Goal: Task Accomplishment & Management: Manage account settings

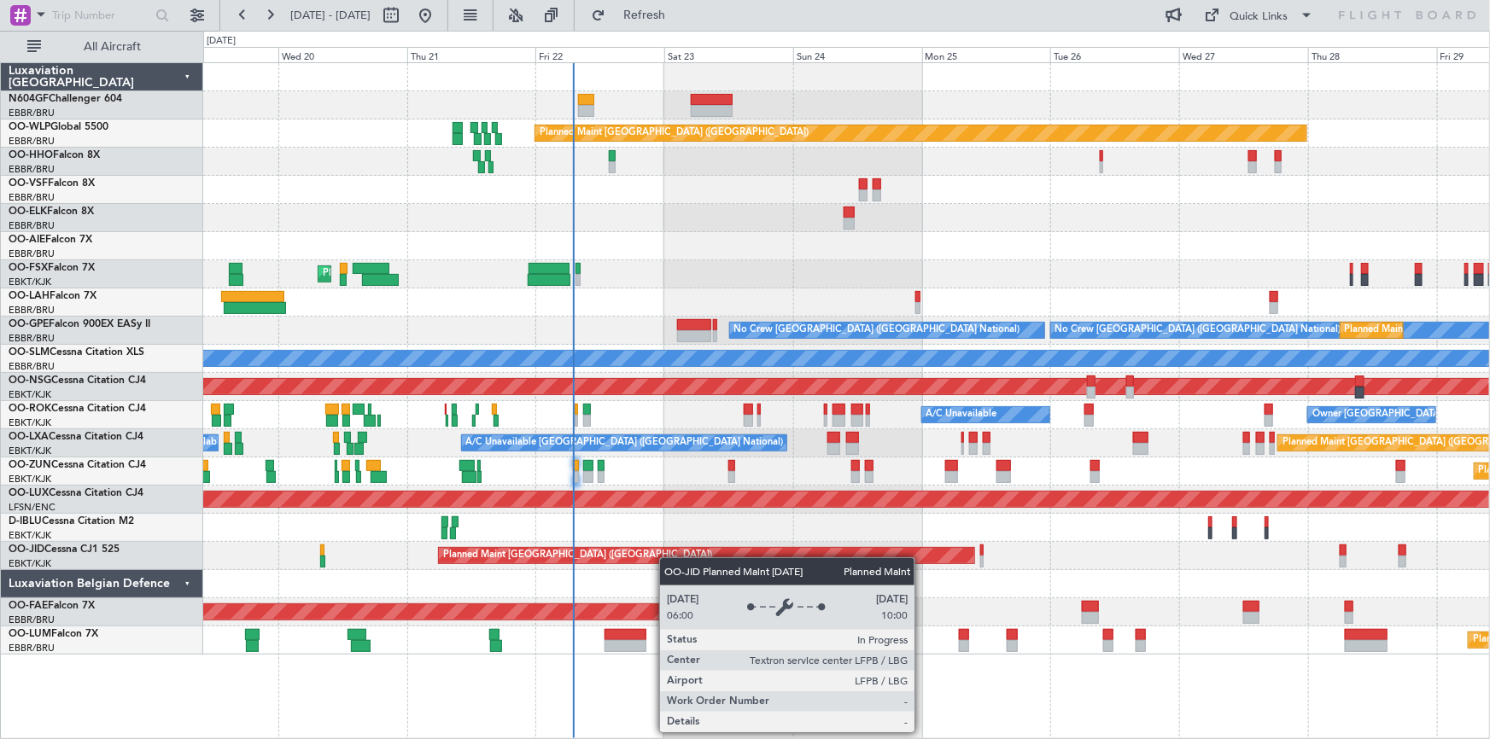
click at [614, 563] on div "Planned Maint Berlin (Brandenburg) AOG Maint Geneva (Cointrin) Planned Maint Ko…" at bounding box center [846, 359] width 1286 height 592
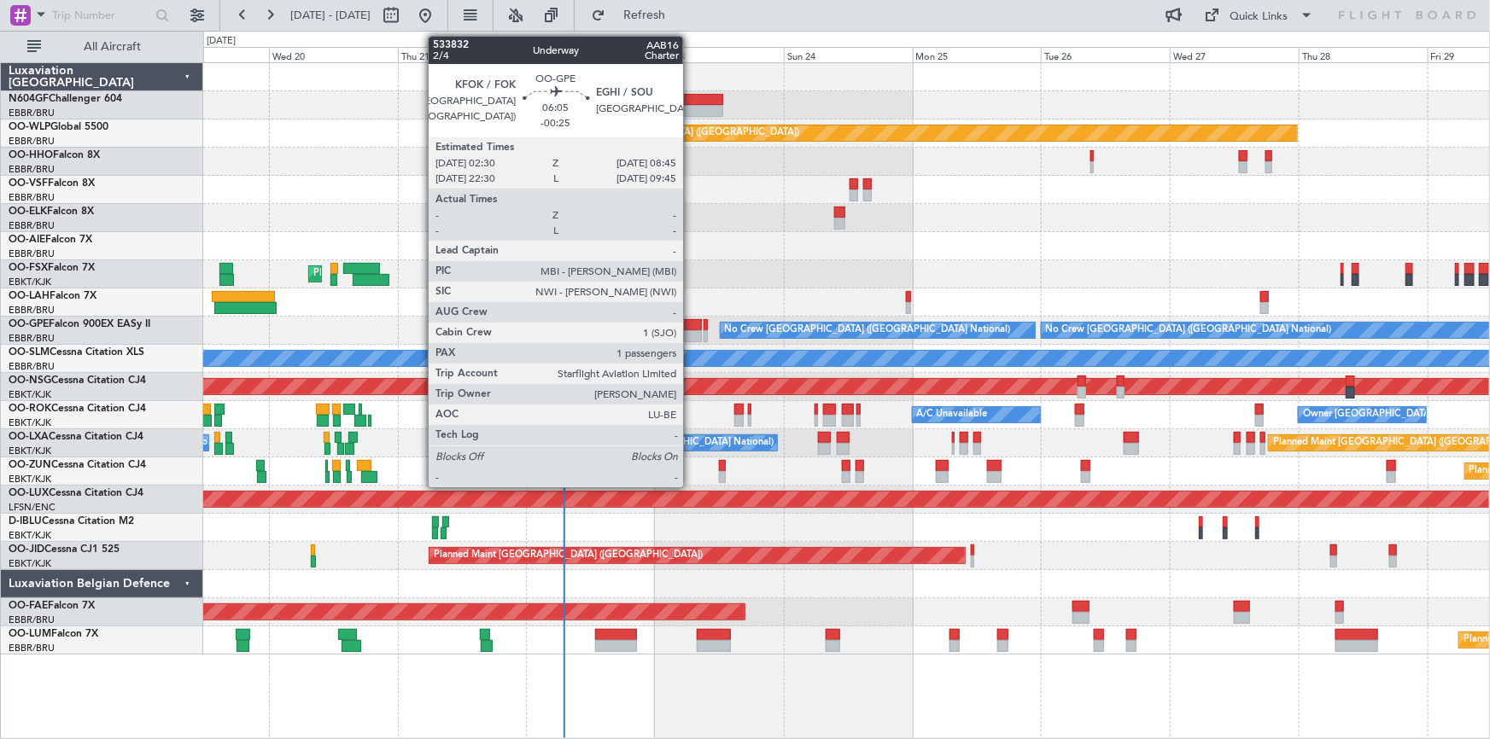
click at [691, 333] on div at bounding box center [685, 336] width 34 height 12
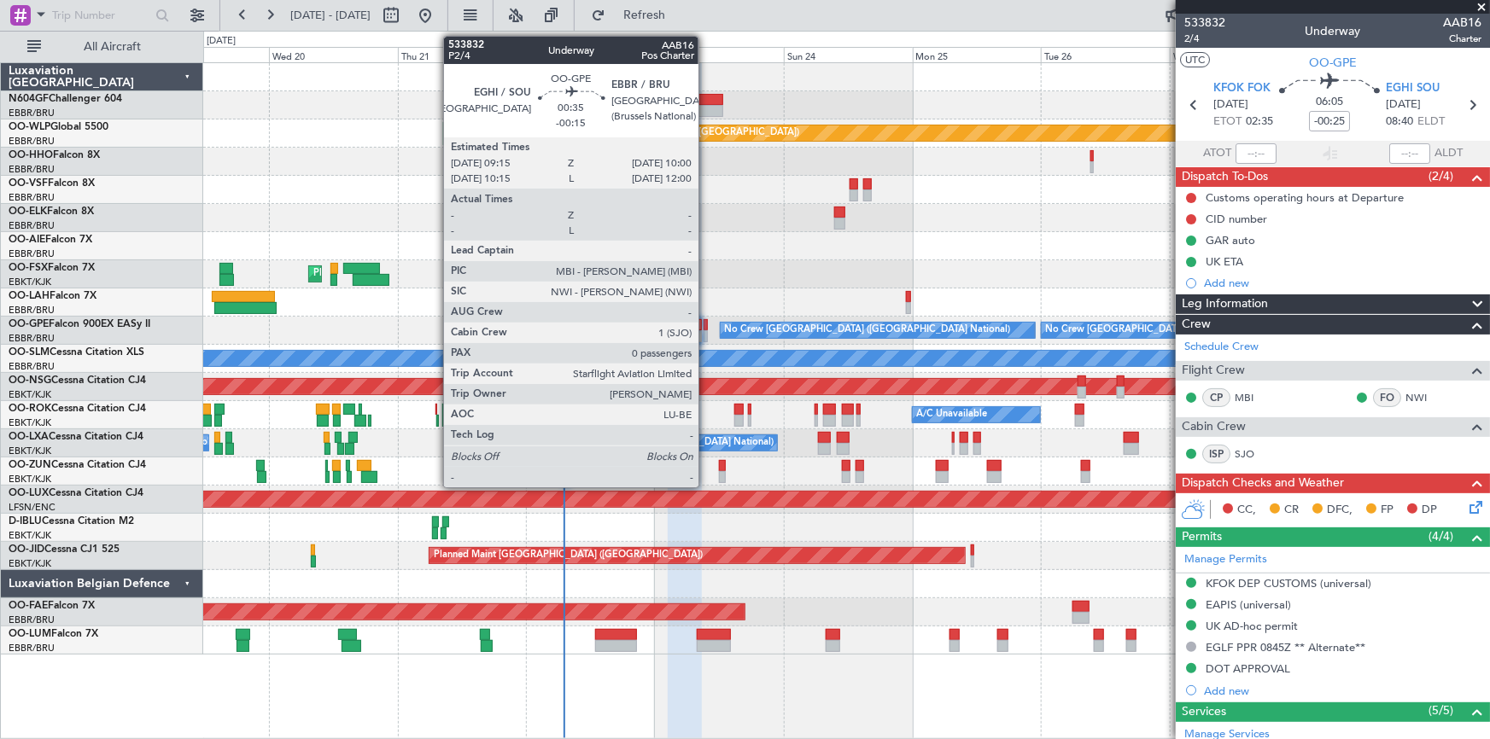
click at [706, 334] on div at bounding box center [705, 336] width 4 height 12
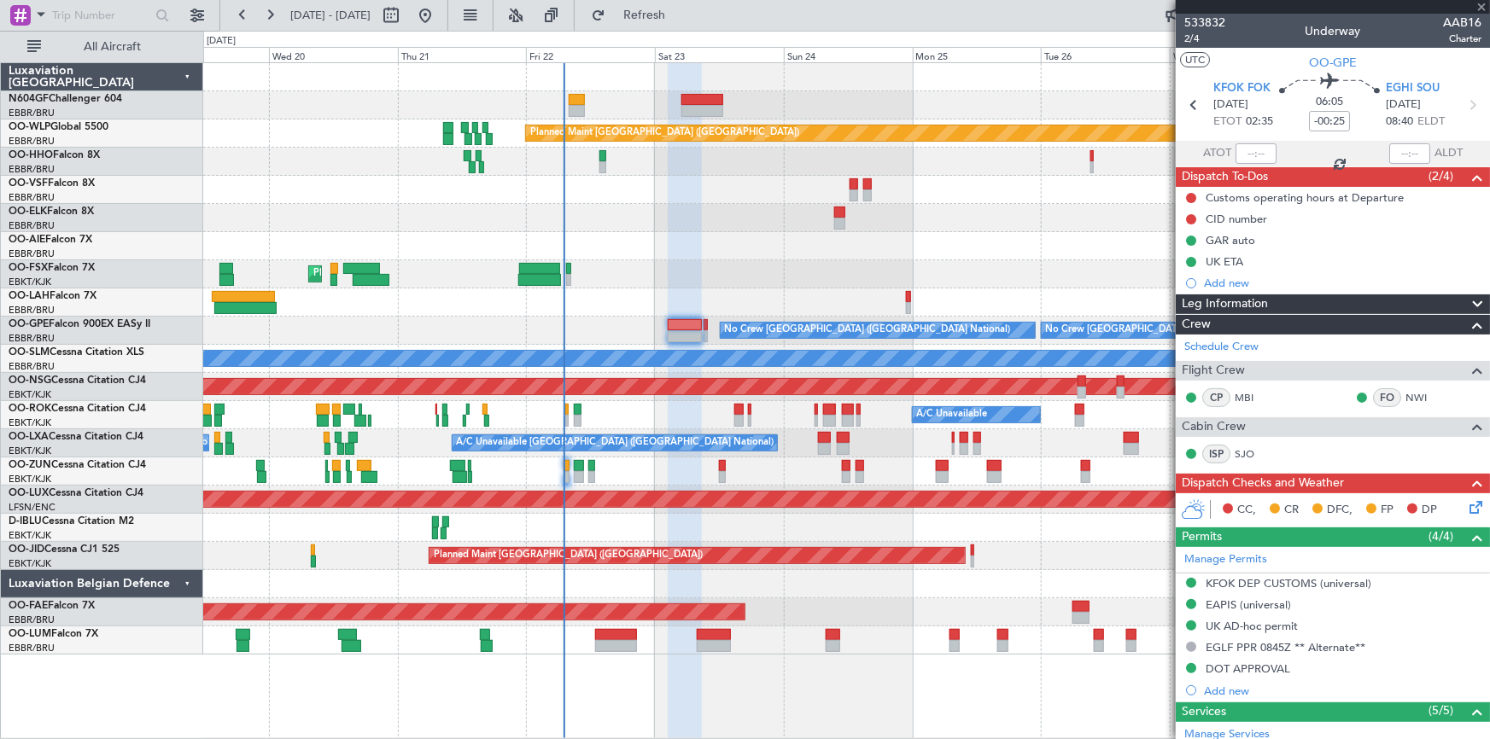
type input "-00:15"
type input "0"
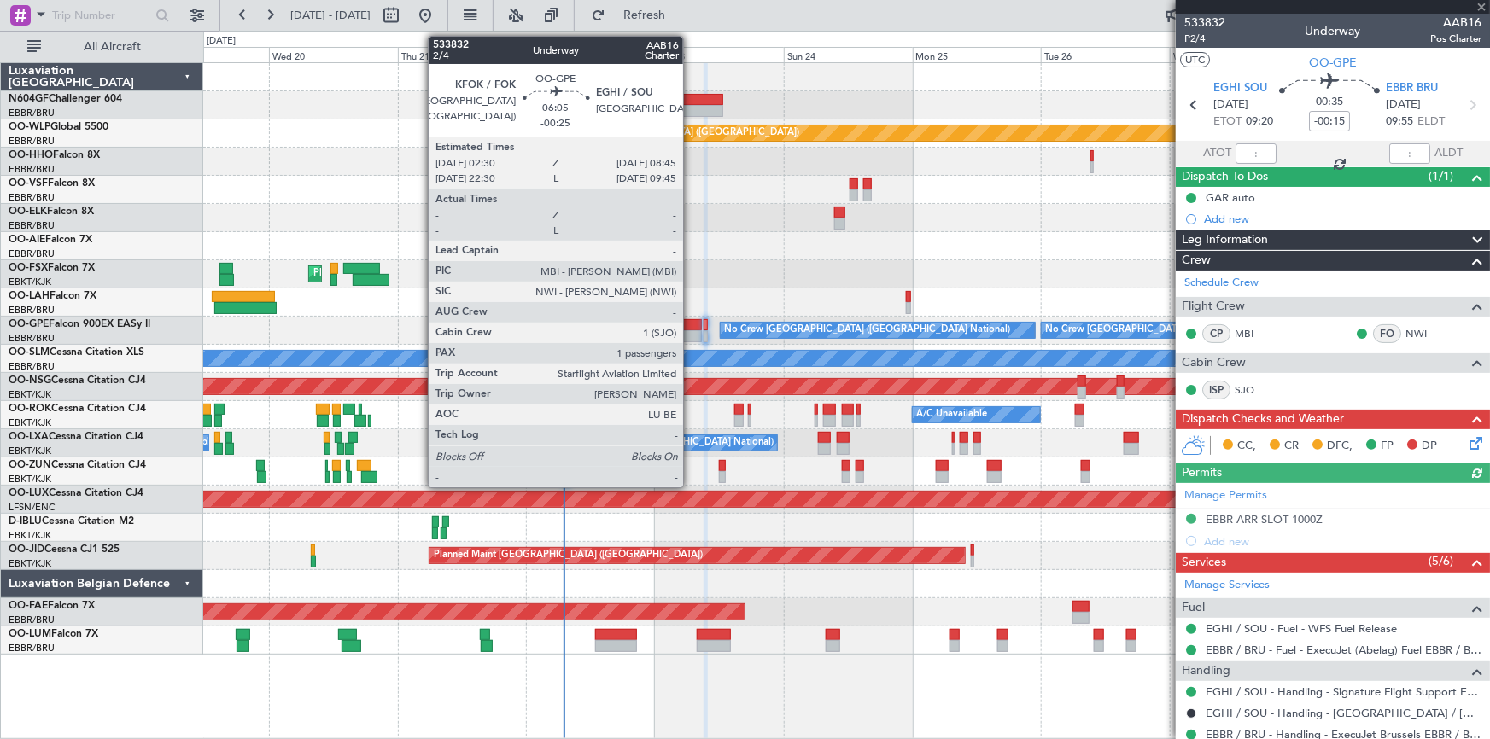
click at [691, 324] on div at bounding box center [685, 325] width 34 height 12
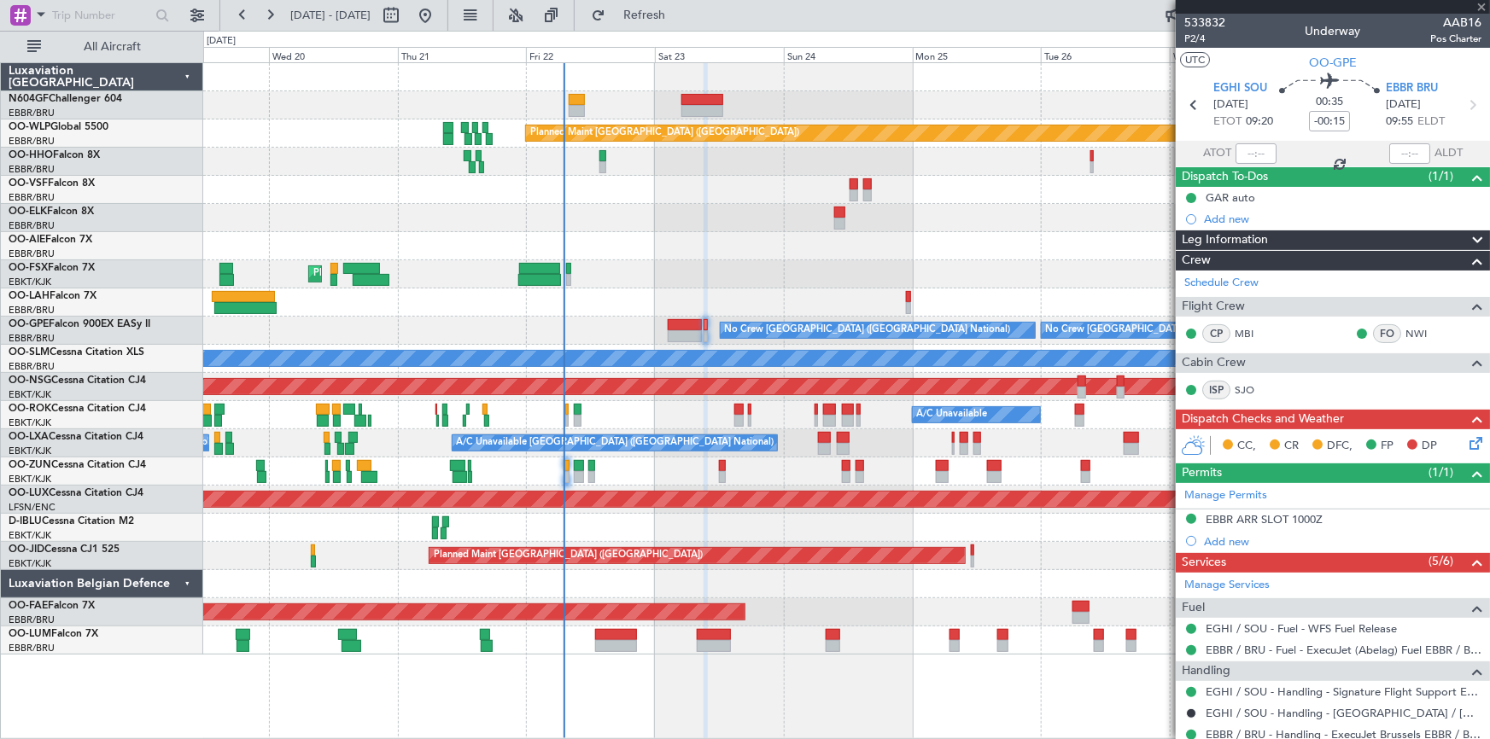
type input "-00:25"
type input "1"
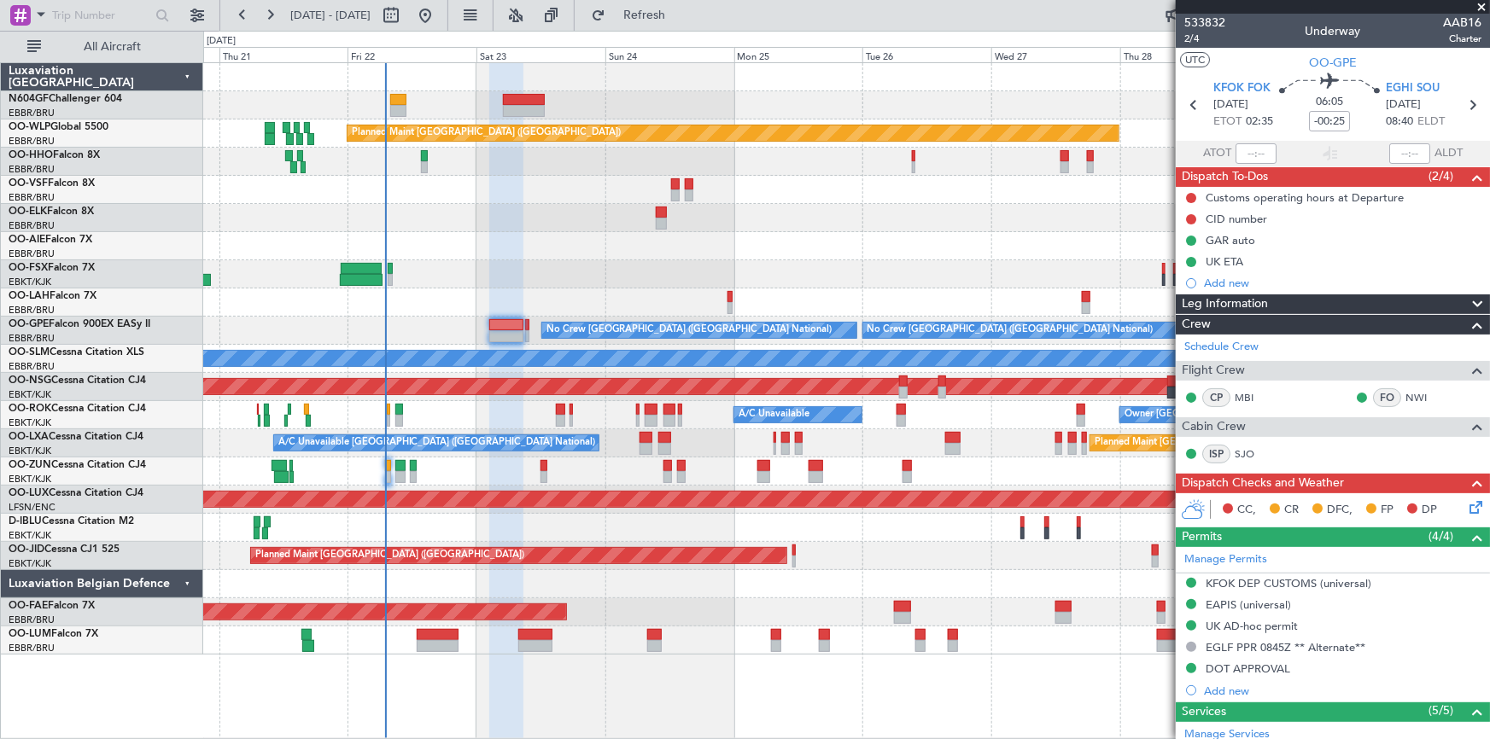
click at [568, 469] on div "Planned Maint Berlin (Brandenburg) Planned Maint London (Farnborough) Planned M…" at bounding box center [846, 359] width 1286 height 592
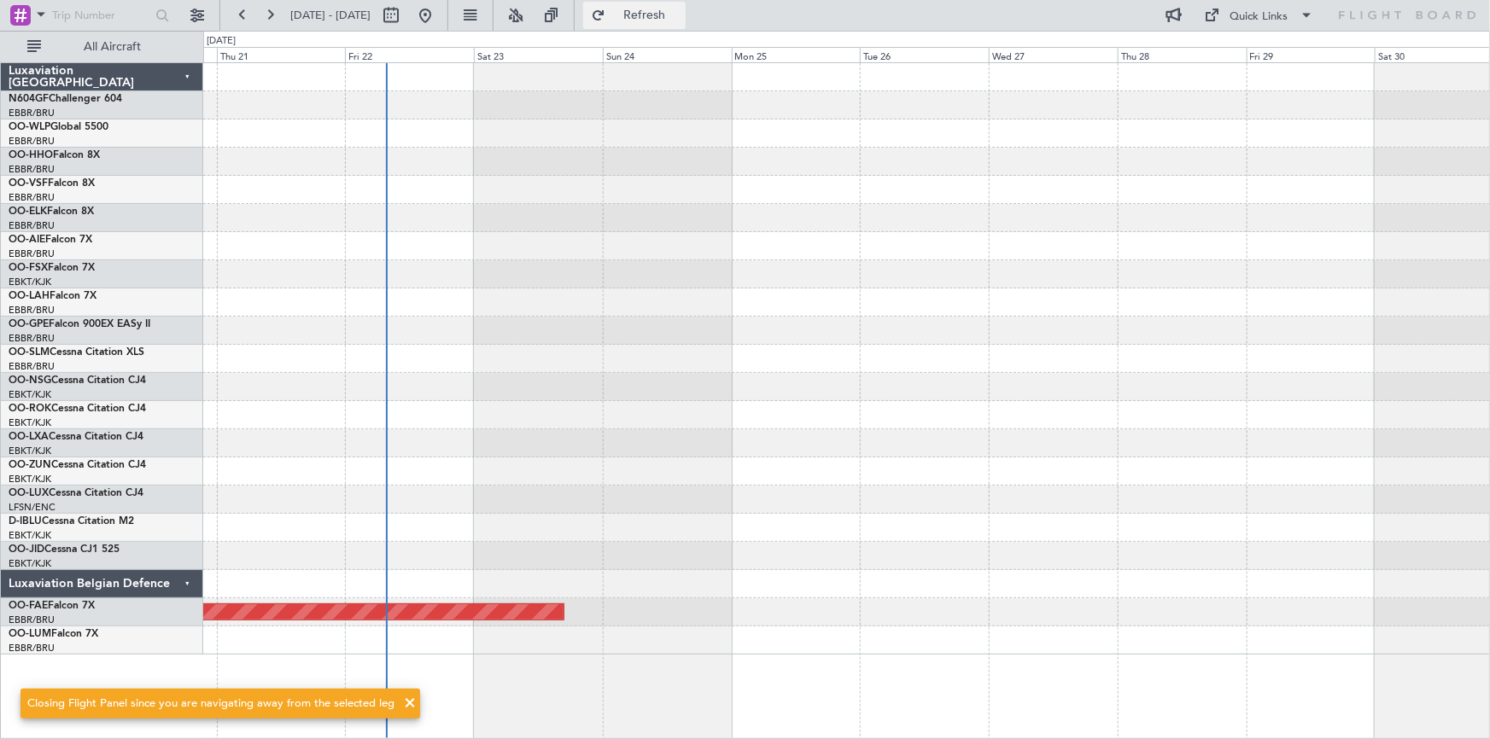
click at [680, 15] on span "Refresh" at bounding box center [645, 15] width 72 height 12
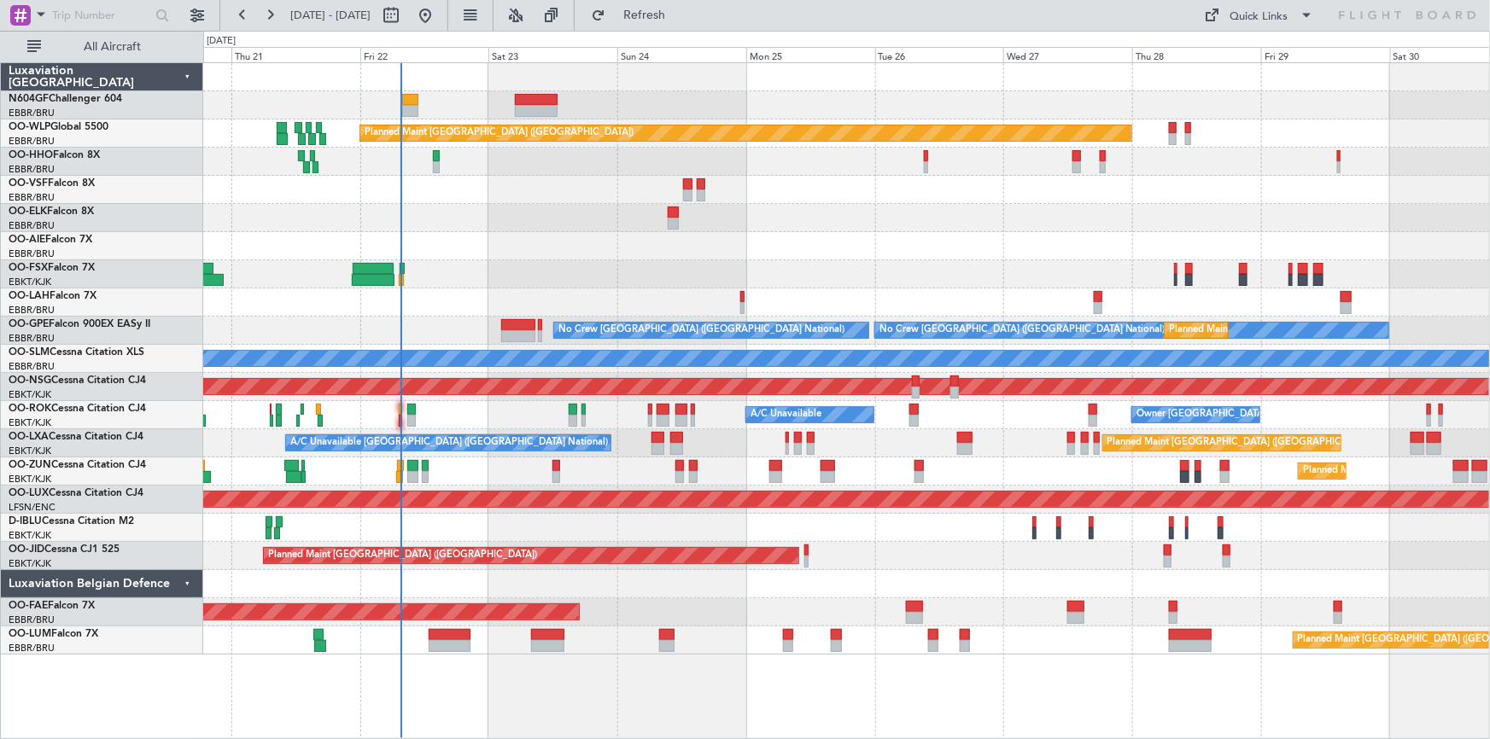
click at [516, 296] on div "Planned Maint [GEOGRAPHIC_DATA] ([GEOGRAPHIC_DATA]) Planned Maint [GEOGRAPHIC_D…" at bounding box center [846, 359] width 1286 height 592
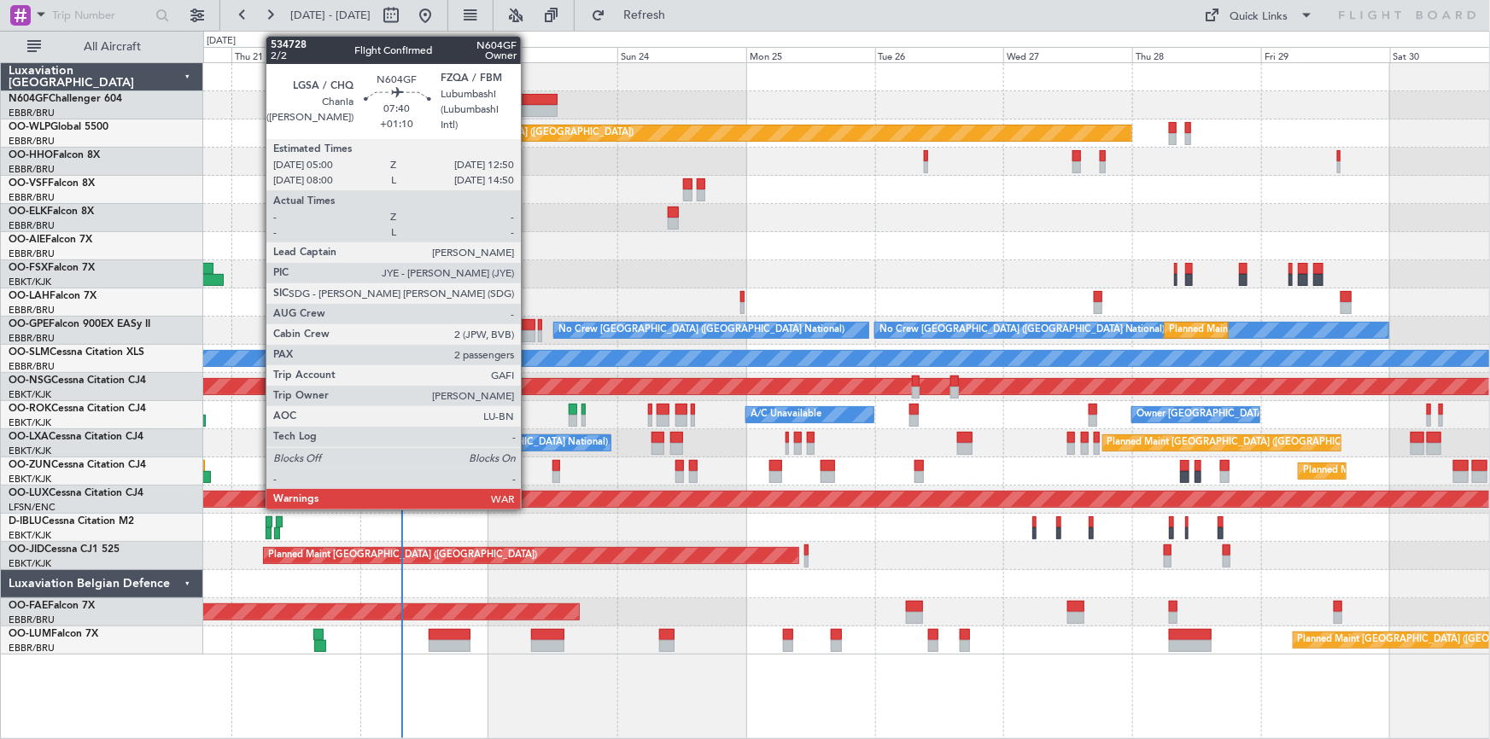
click at [528, 105] on div at bounding box center [536, 111] width 43 height 12
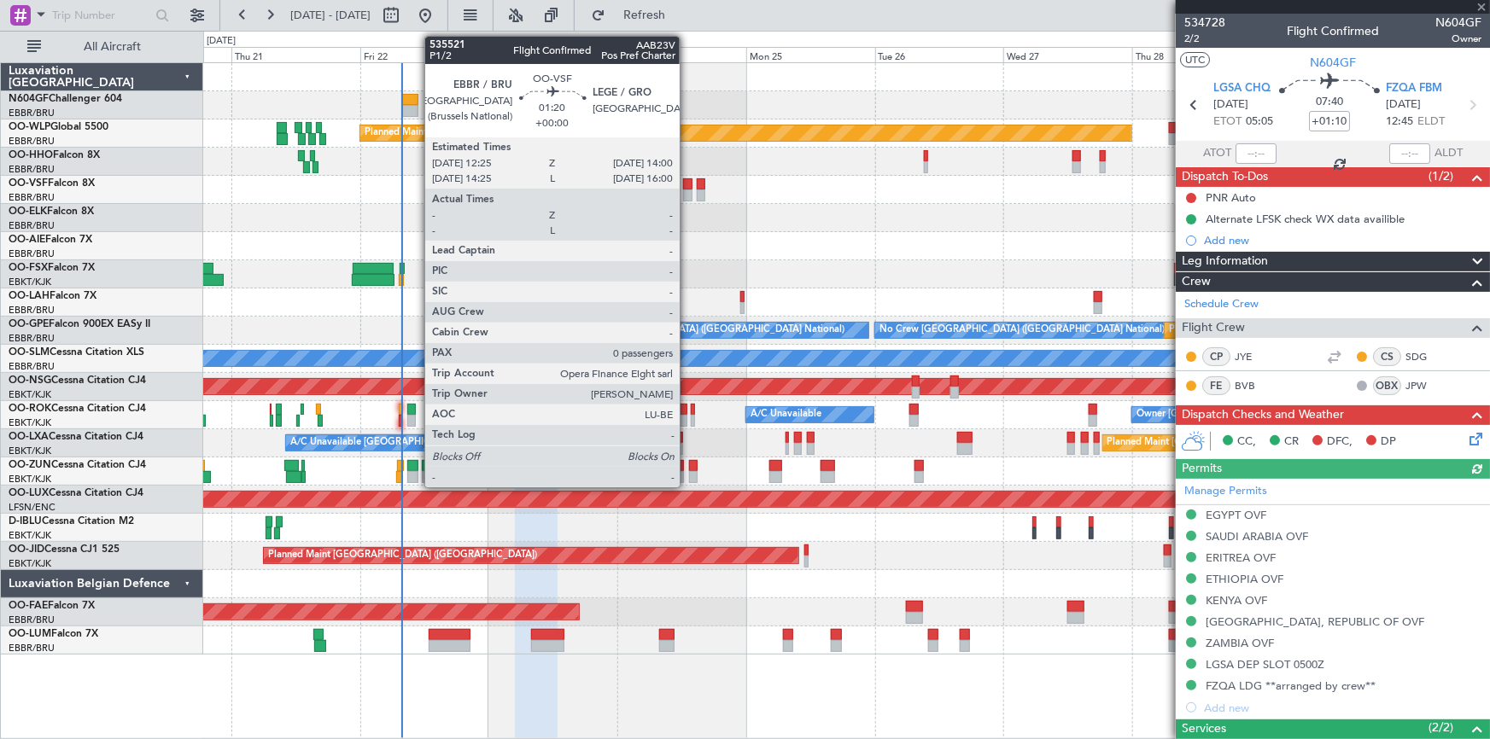
click at [687, 190] on div at bounding box center [687, 196] width 9 height 12
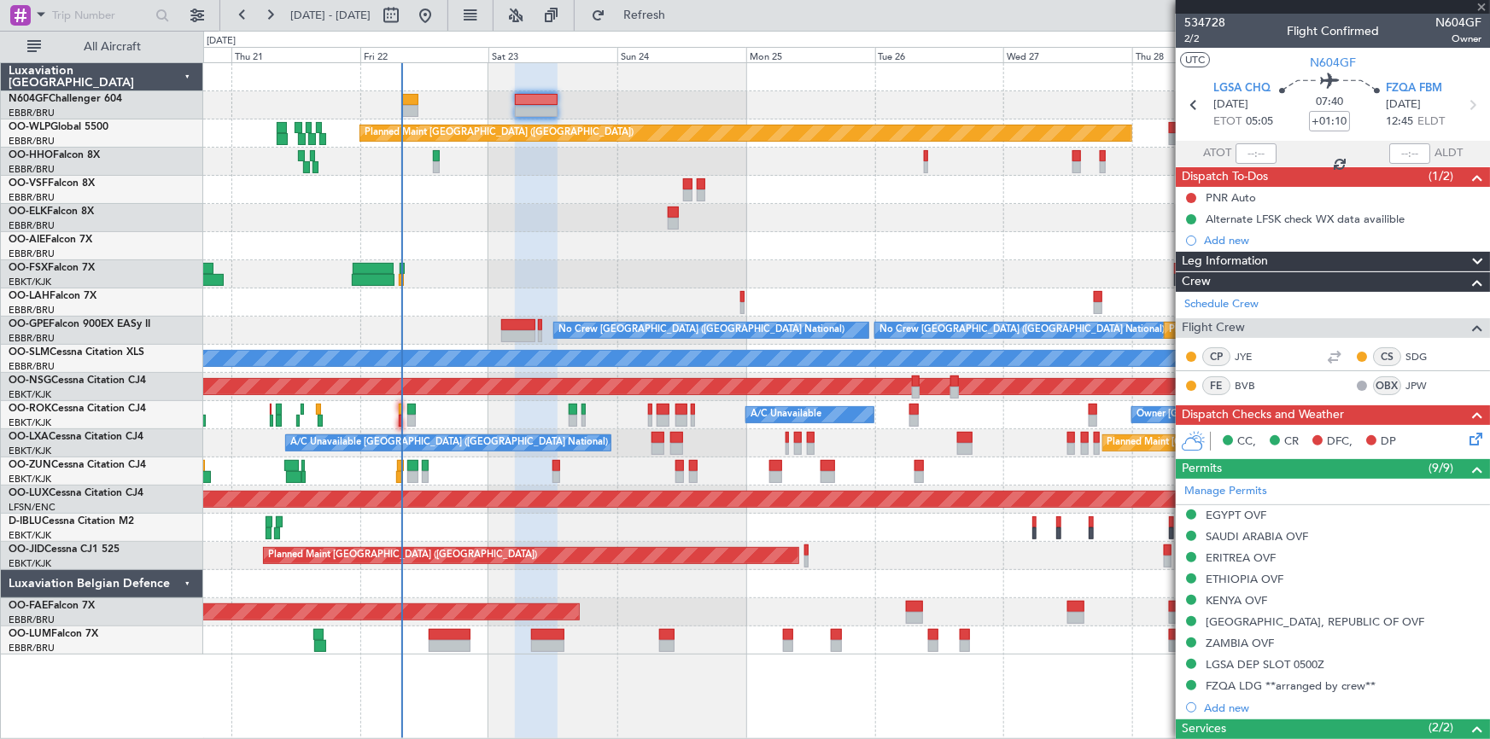
type input "0"
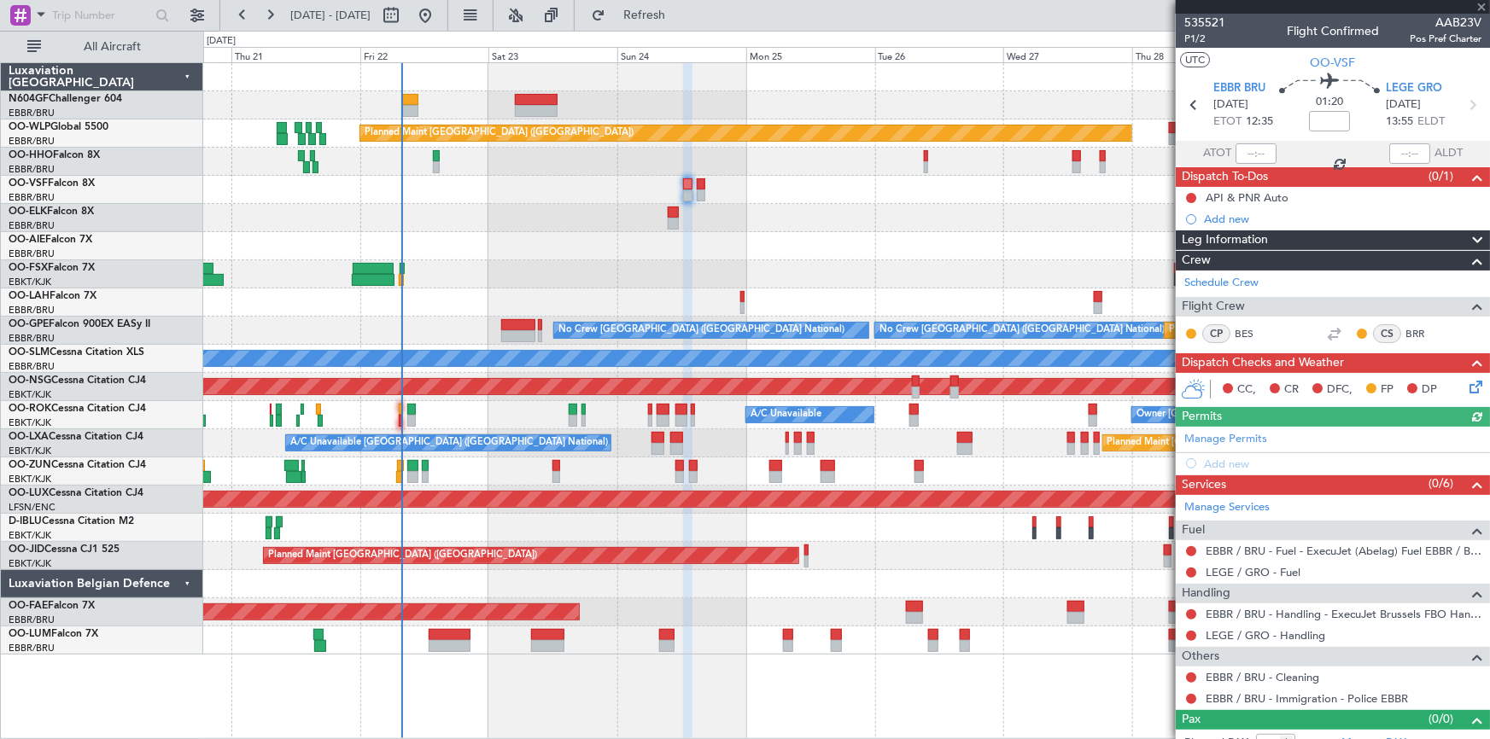
click at [559, 98] on div at bounding box center [846, 105] width 1286 height 28
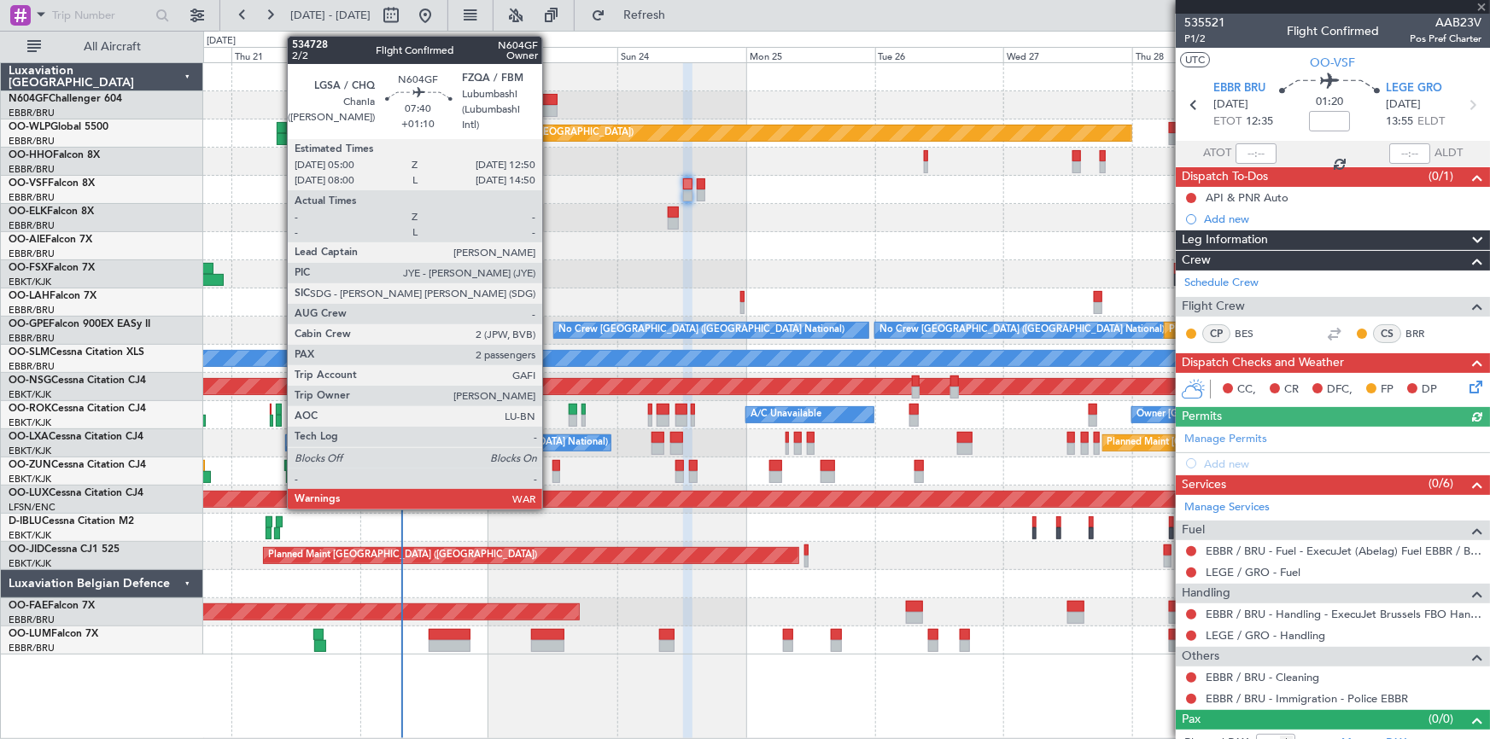
click at [550, 100] on div at bounding box center [536, 100] width 43 height 12
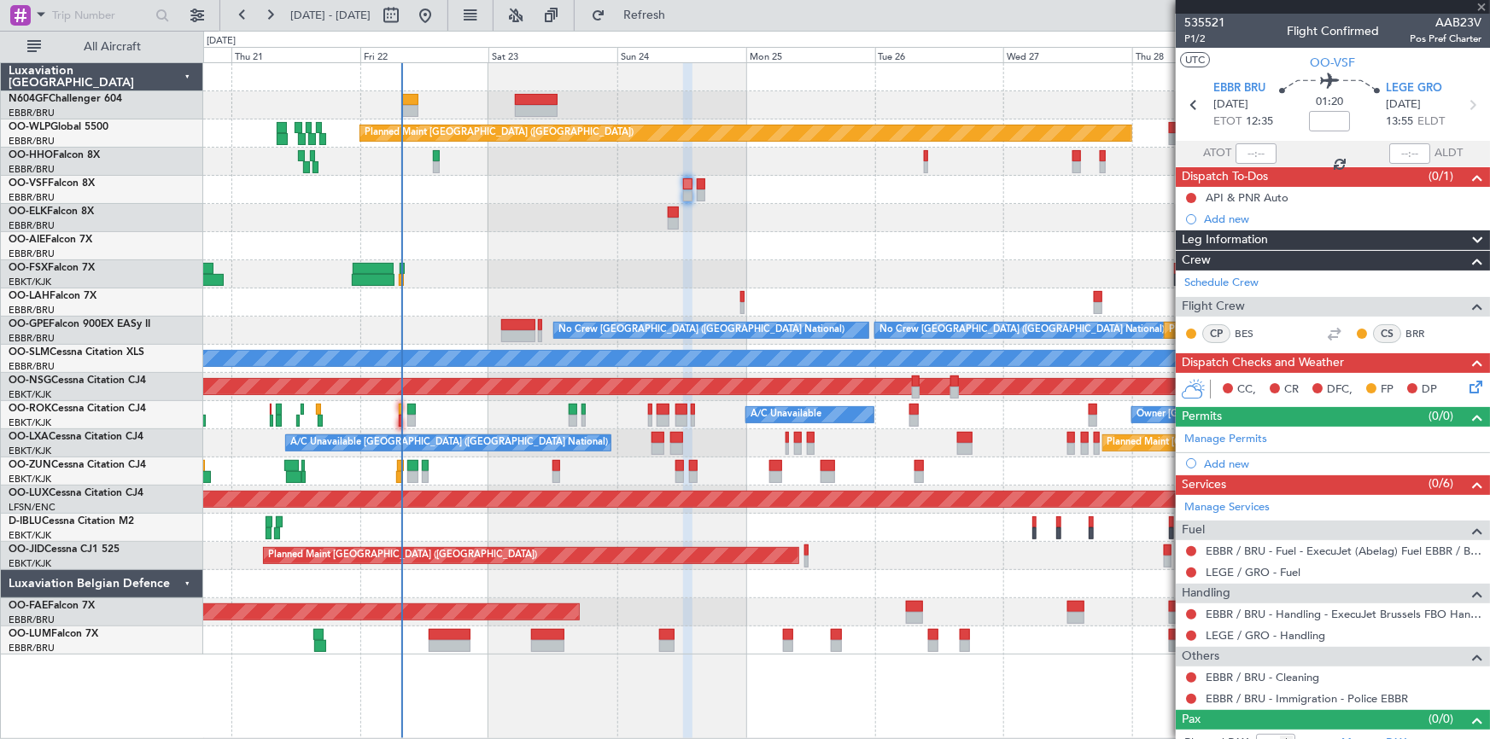
type input "+01:10"
type input "2"
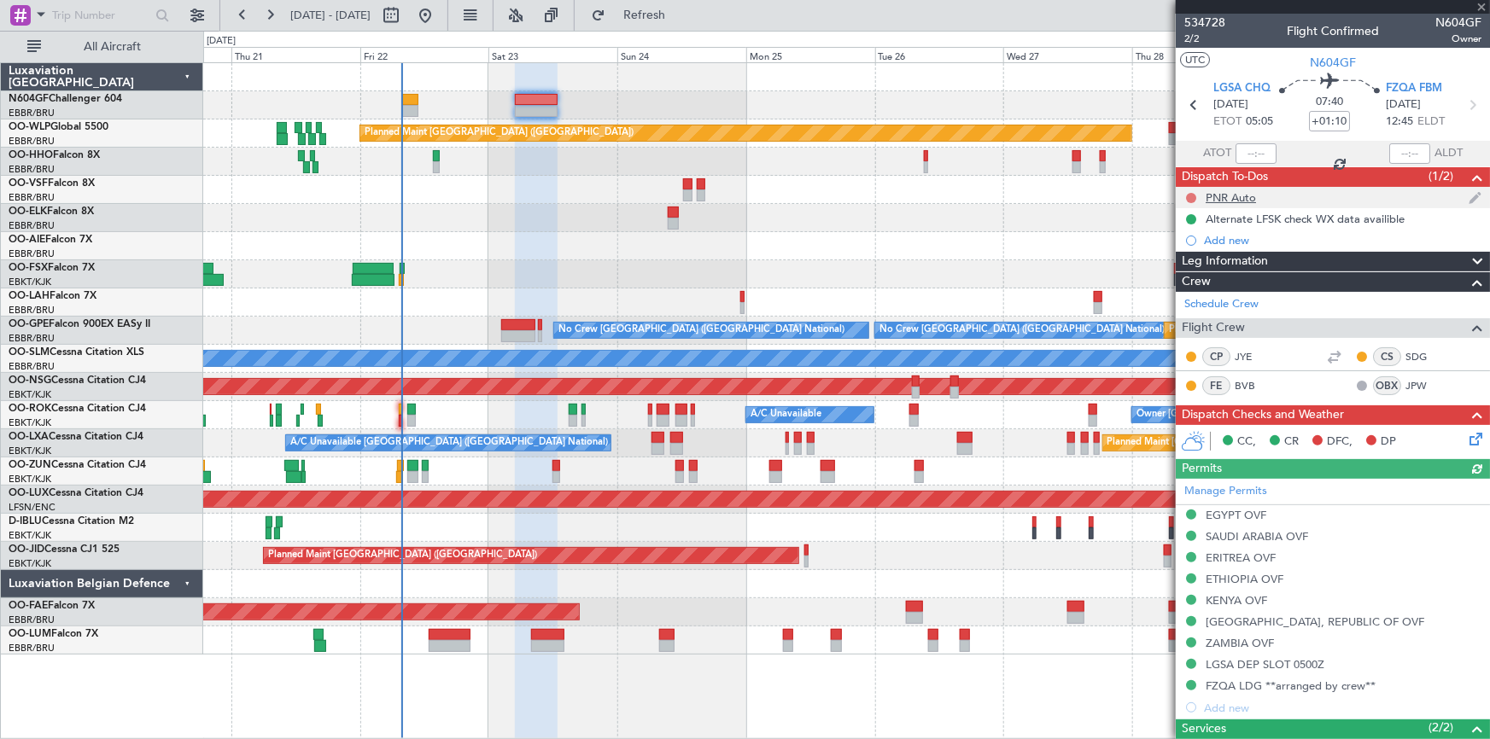
click at [1188, 196] on button at bounding box center [1191, 198] width 10 height 10
click at [1192, 278] on span "Completed" at bounding box center [1198, 273] width 56 height 17
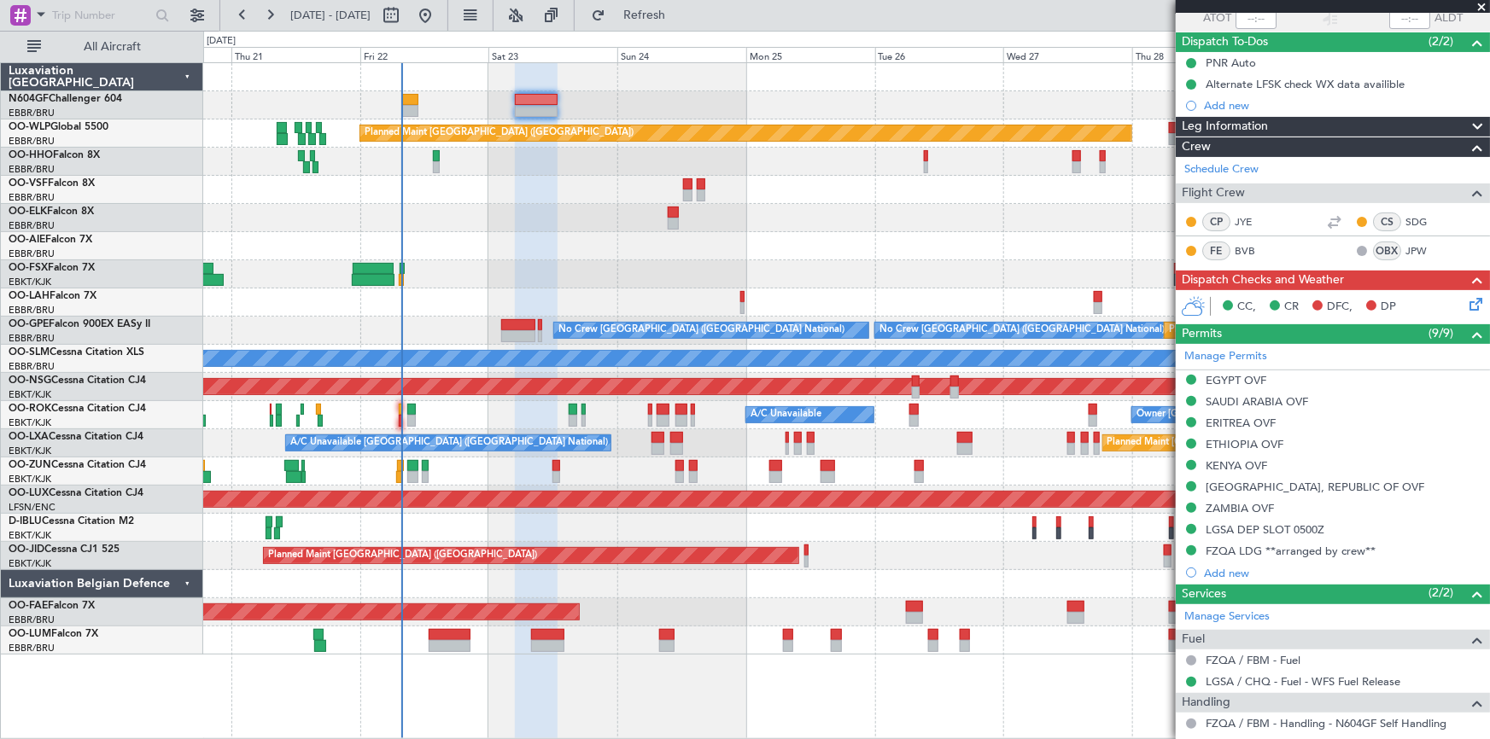
scroll to position [274, 0]
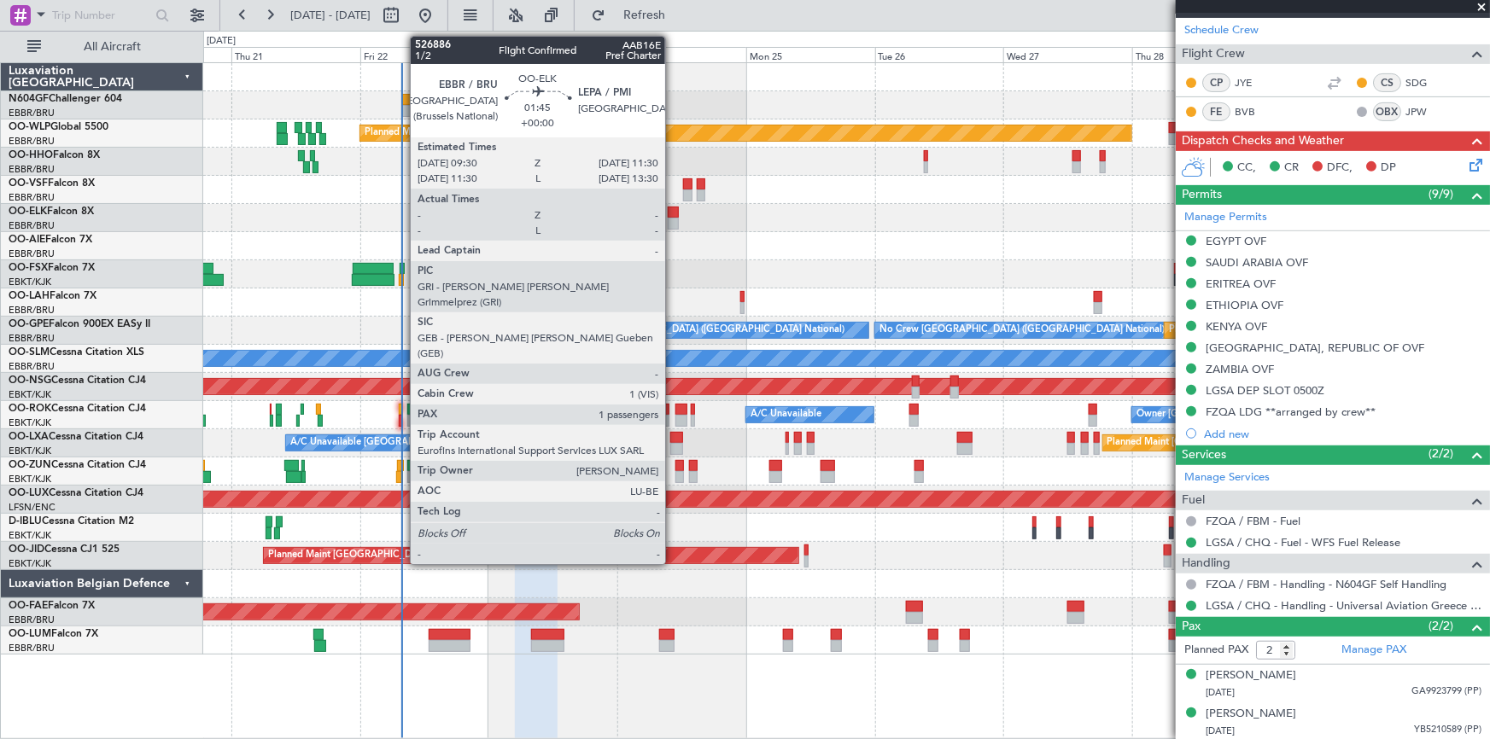
click at [673, 221] on div at bounding box center [673, 224] width 11 height 12
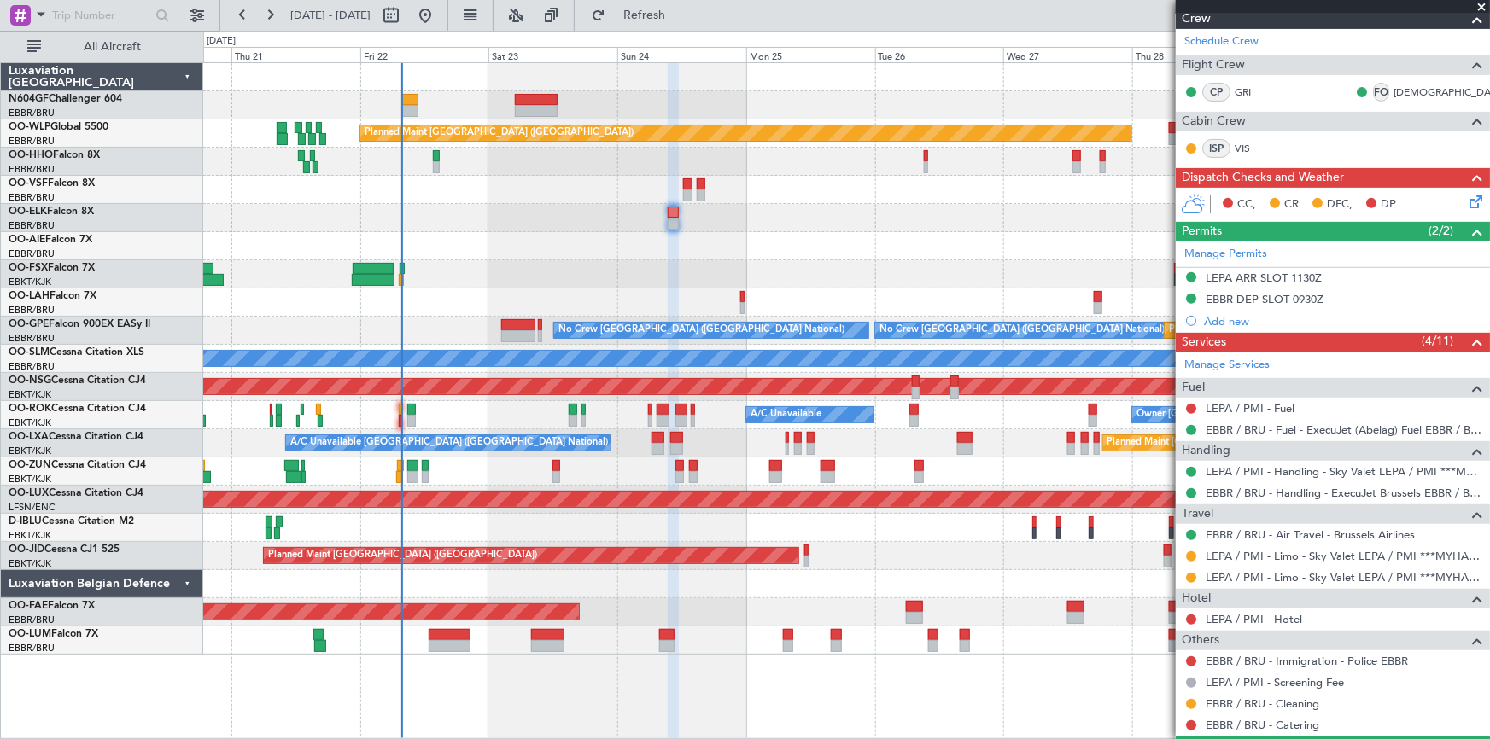
scroll to position [245, 0]
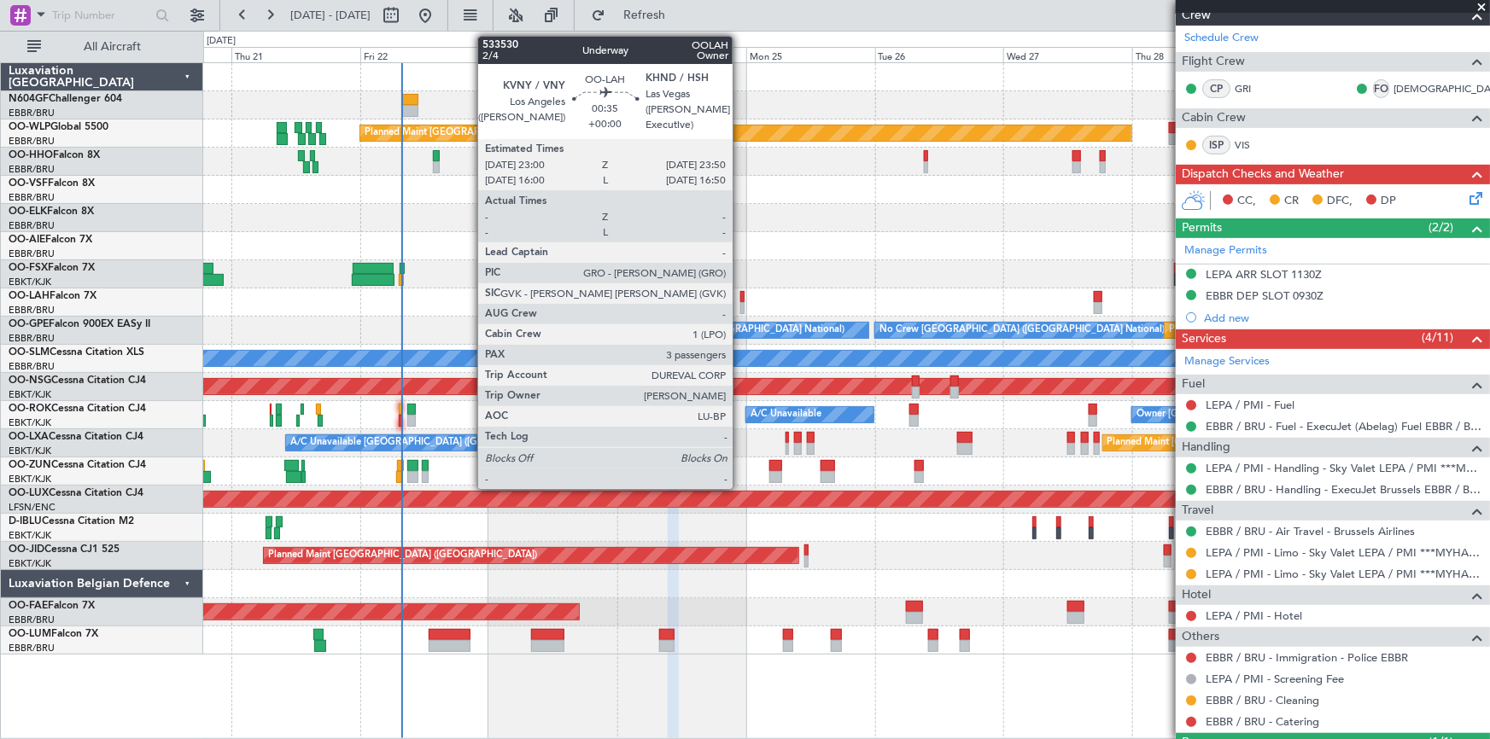
click at [740, 312] on div at bounding box center [742, 308] width 5 height 12
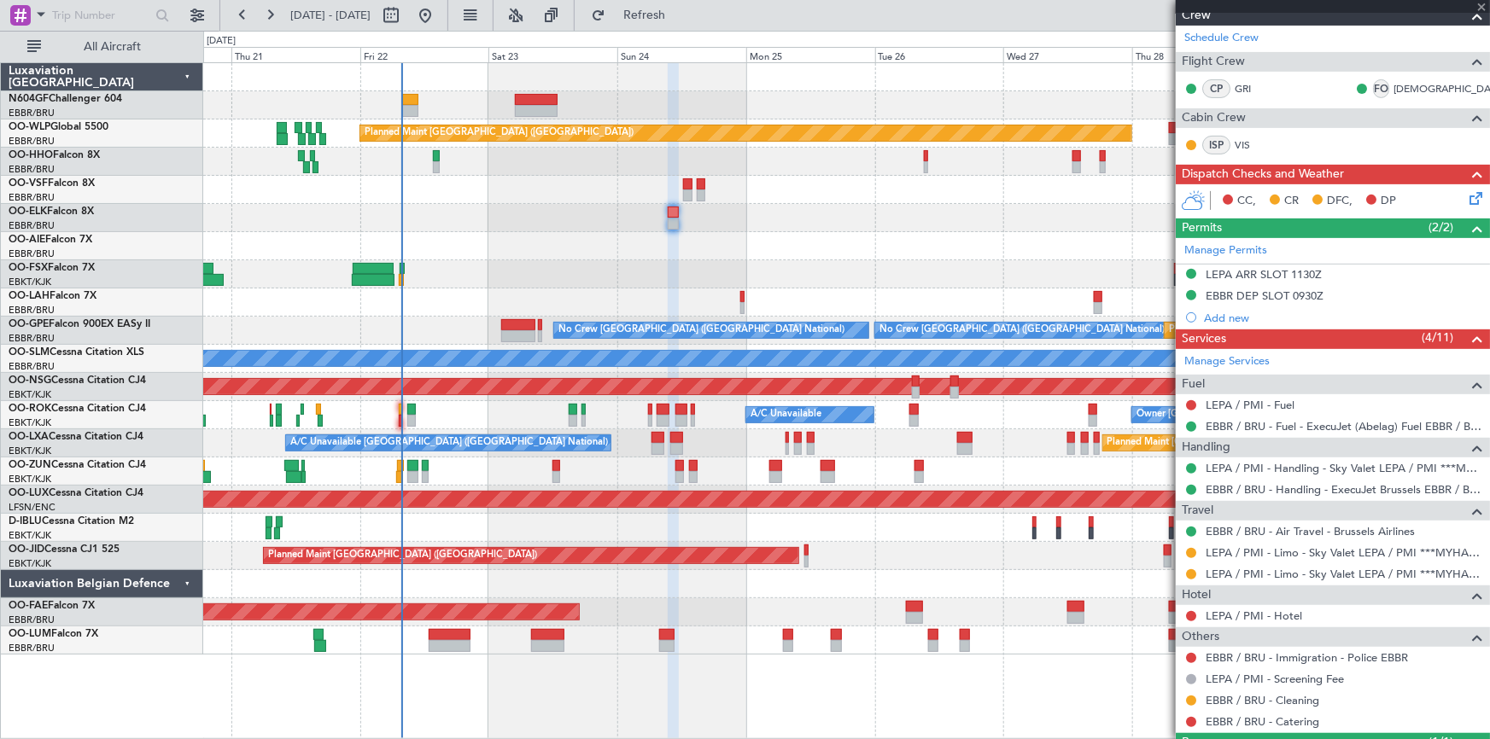
type input "3"
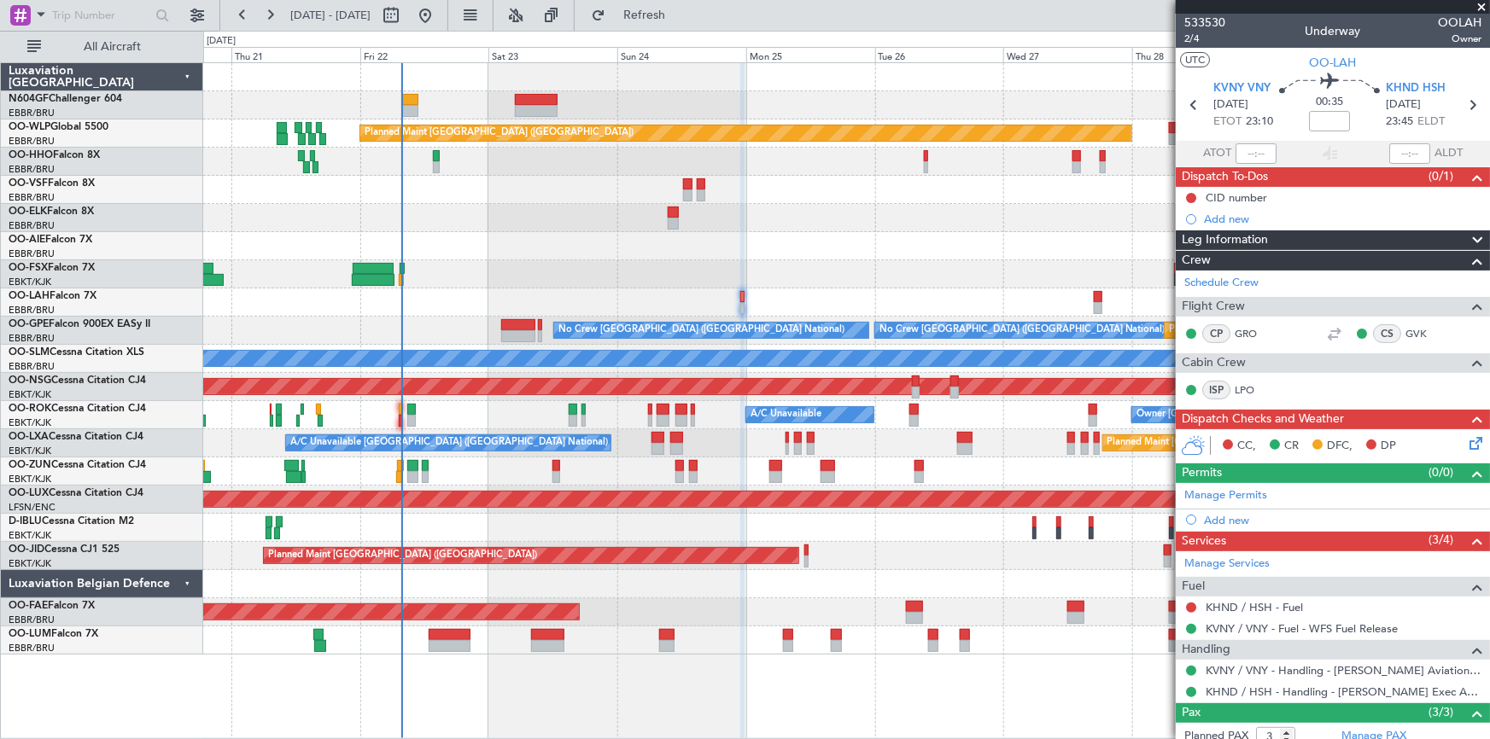
scroll to position [125, 0]
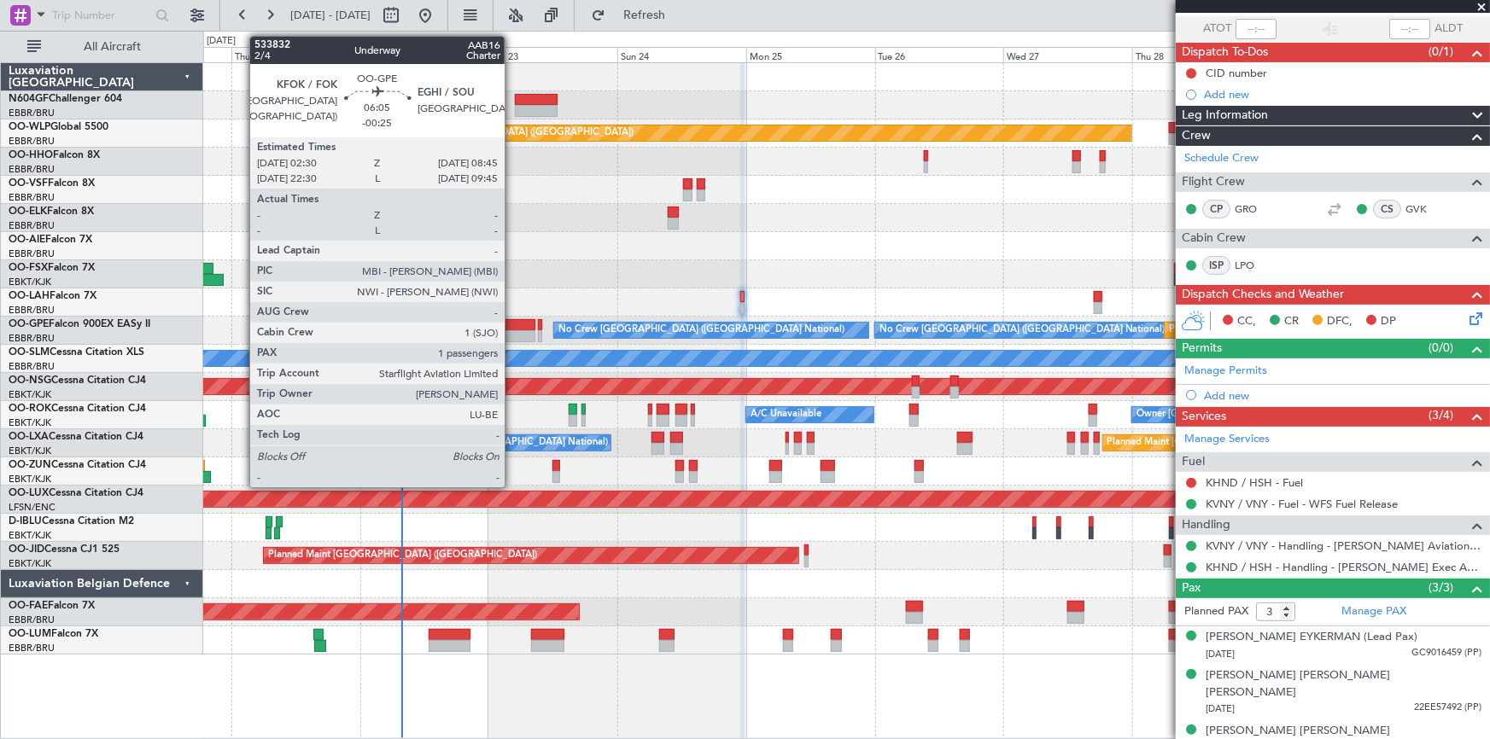
click at [512, 334] on div at bounding box center [518, 336] width 34 height 12
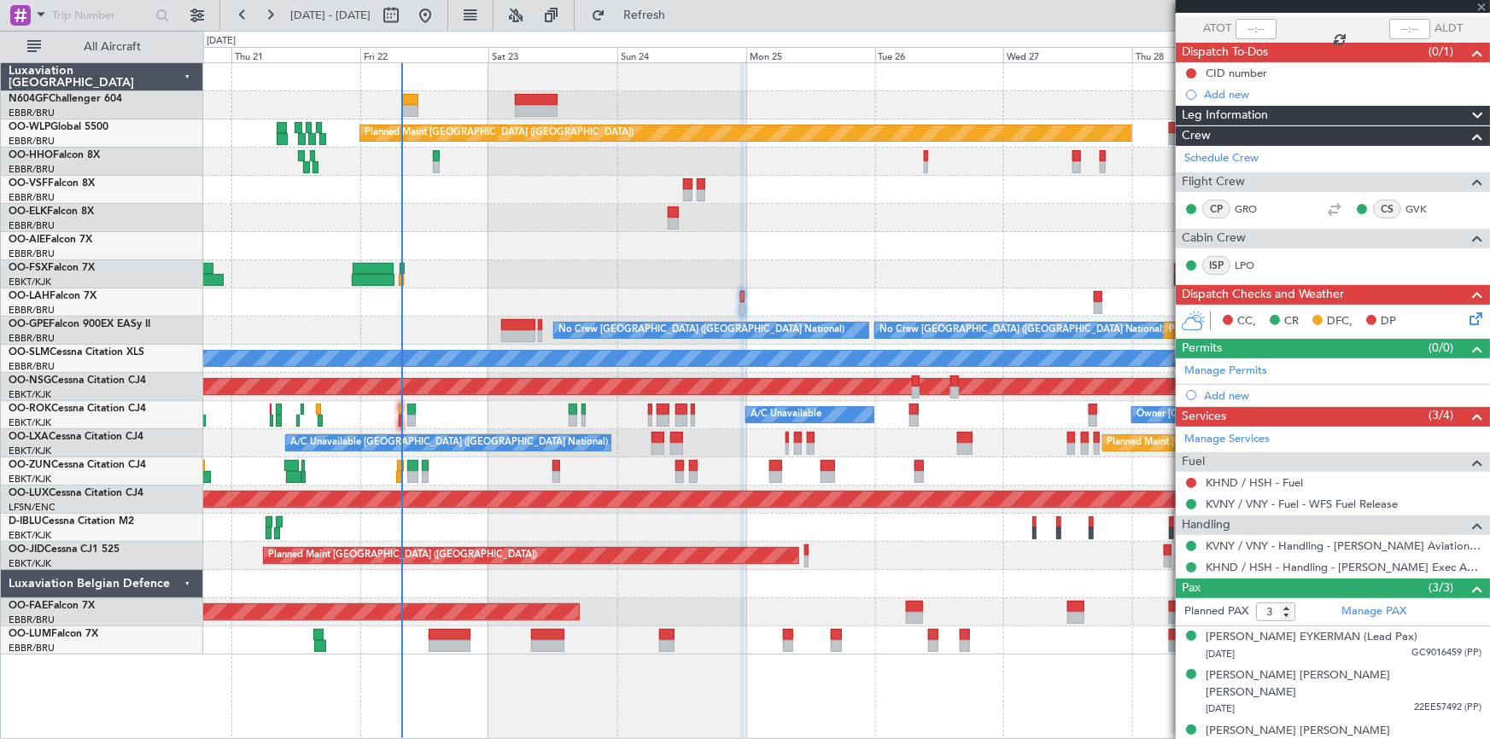
type input "-00:25"
type input "1"
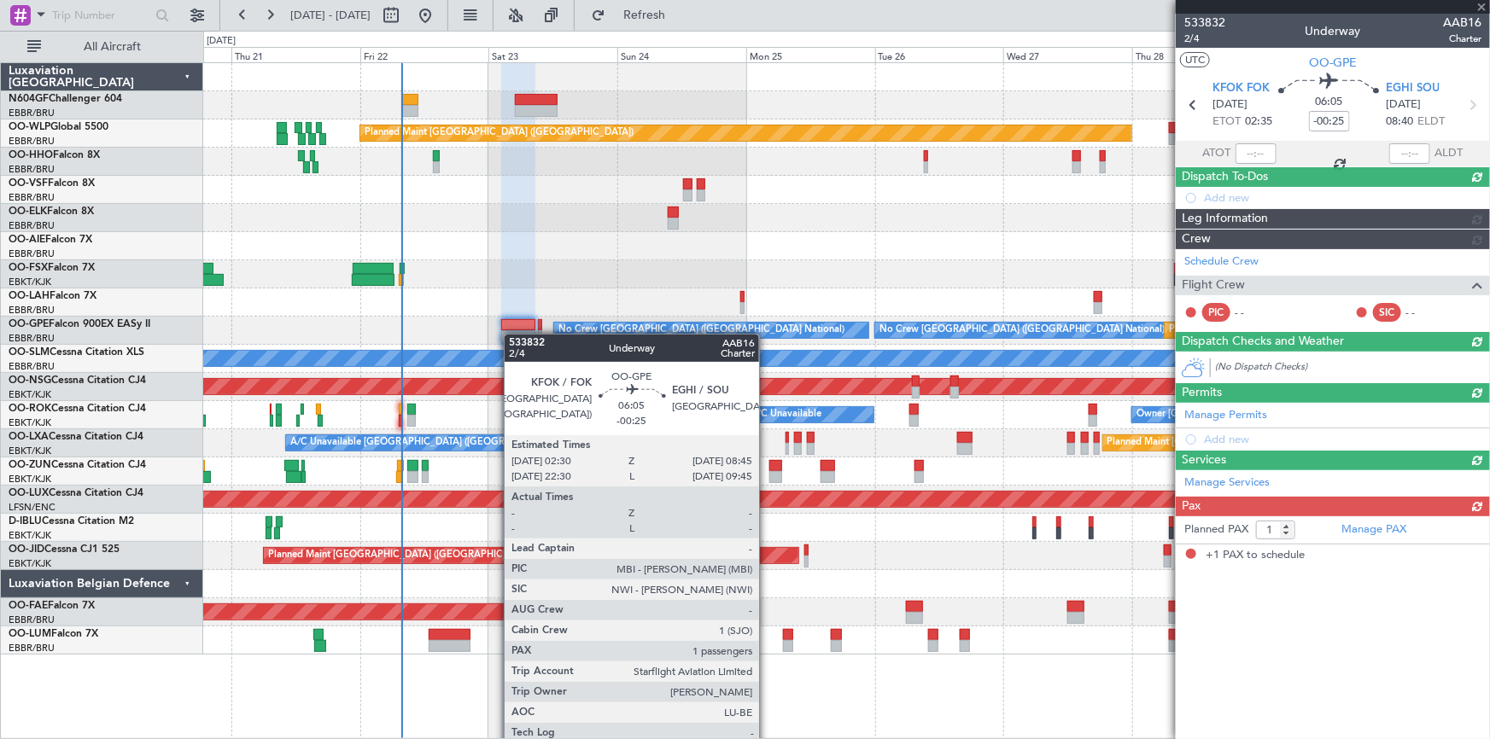
scroll to position [0, 0]
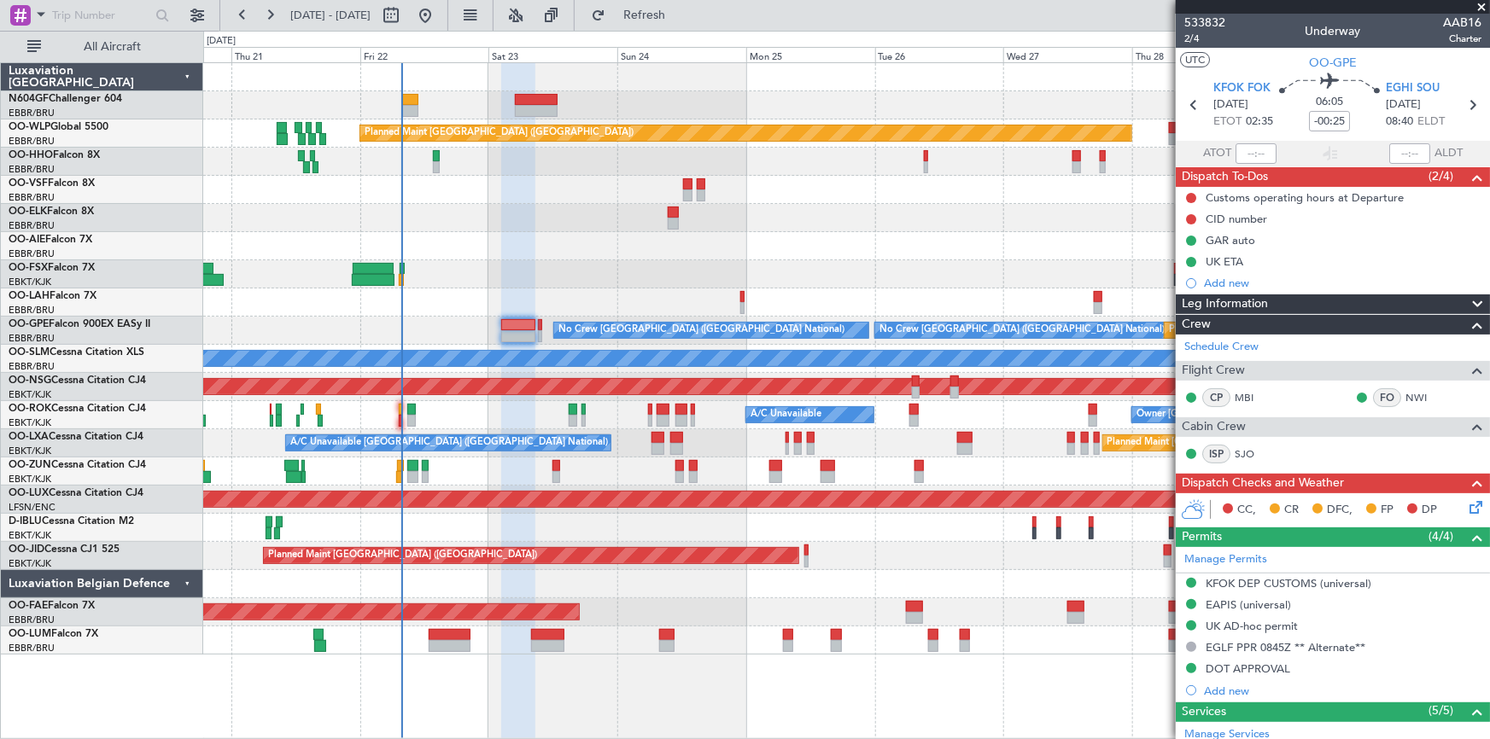
click at [559, 292] on div "Planned Maint [GEOGRAPHIC_DATA] ([GEOGRAPHIC_DATA]) Planned Maint [GEOGRAPHIC_D…" at bounding box center [846, 359] width 1286 height 592
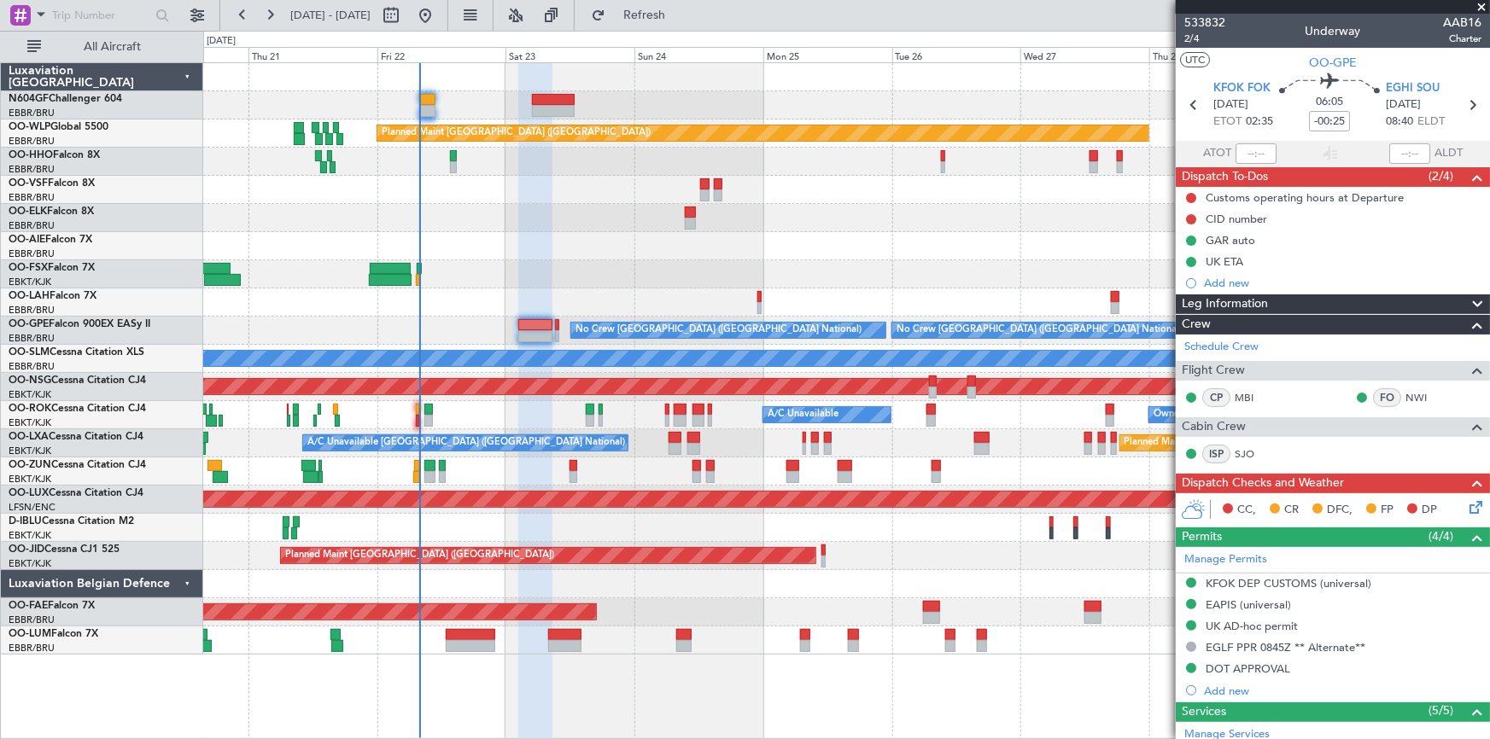
click at [691, 591] on div at bounding box center [846, 584] width 1286 height 28
click at [597, 590] on div at bounding box center [846, 584] width 1286 height 28
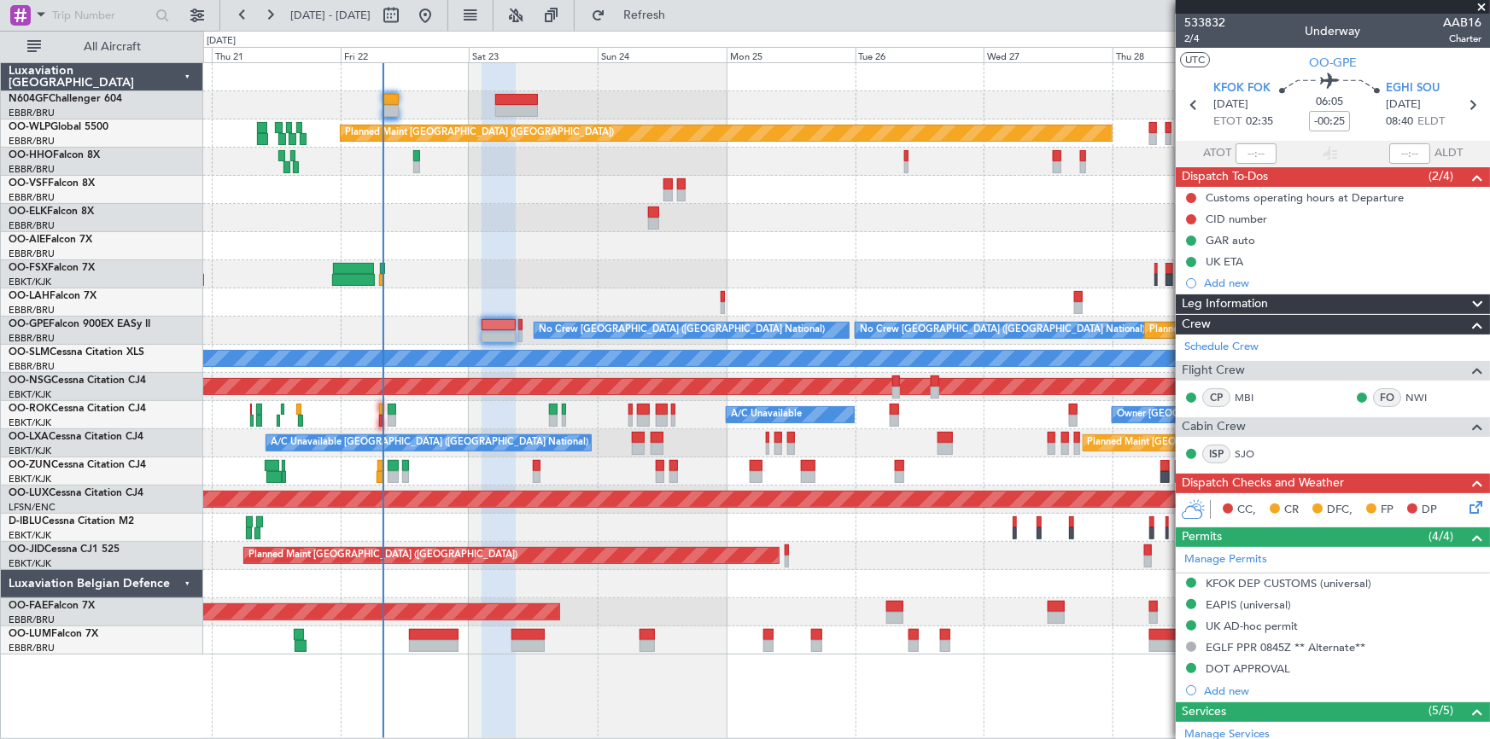
click at [583, 623] on div "Planned Maint [GEOGRAPHIC_DATA] ([GEOGRAPHIC_DATA]) Planned Maint [GEOGRAPHIC_D…" at bounding box center [846, 359] width 1286 height 592
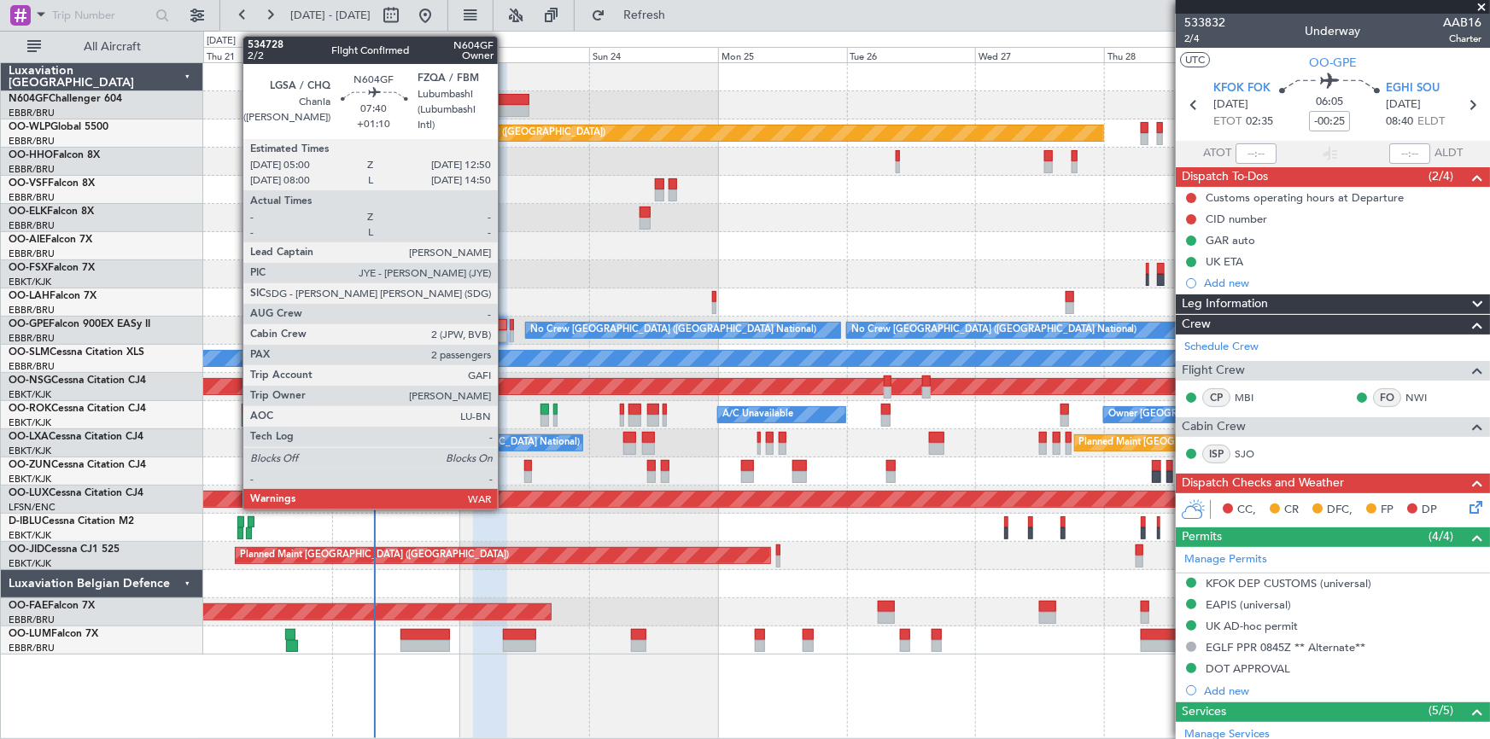
click at [505, 100] on div at bounding box center [508, 100] width 43 height 12
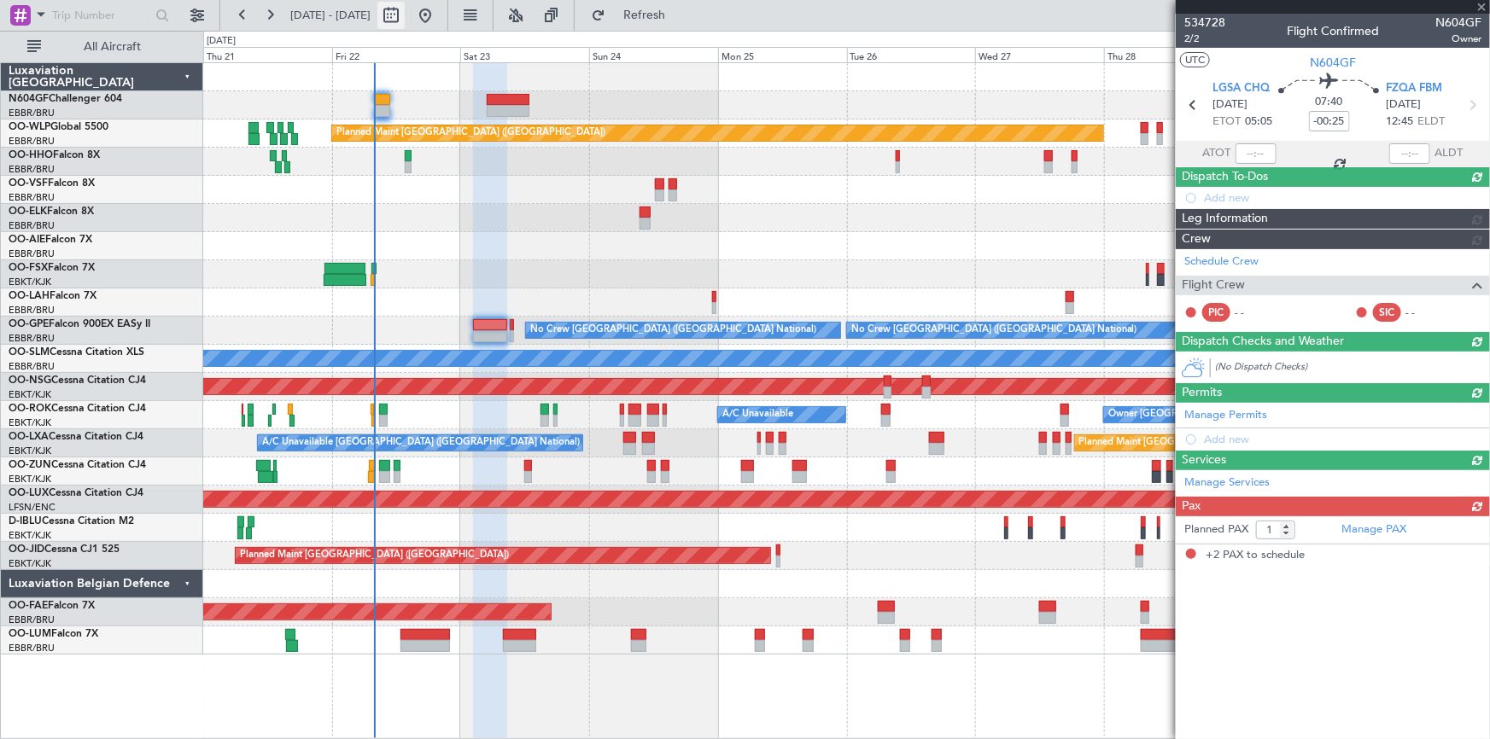
type input "+01:10"
type input "2"
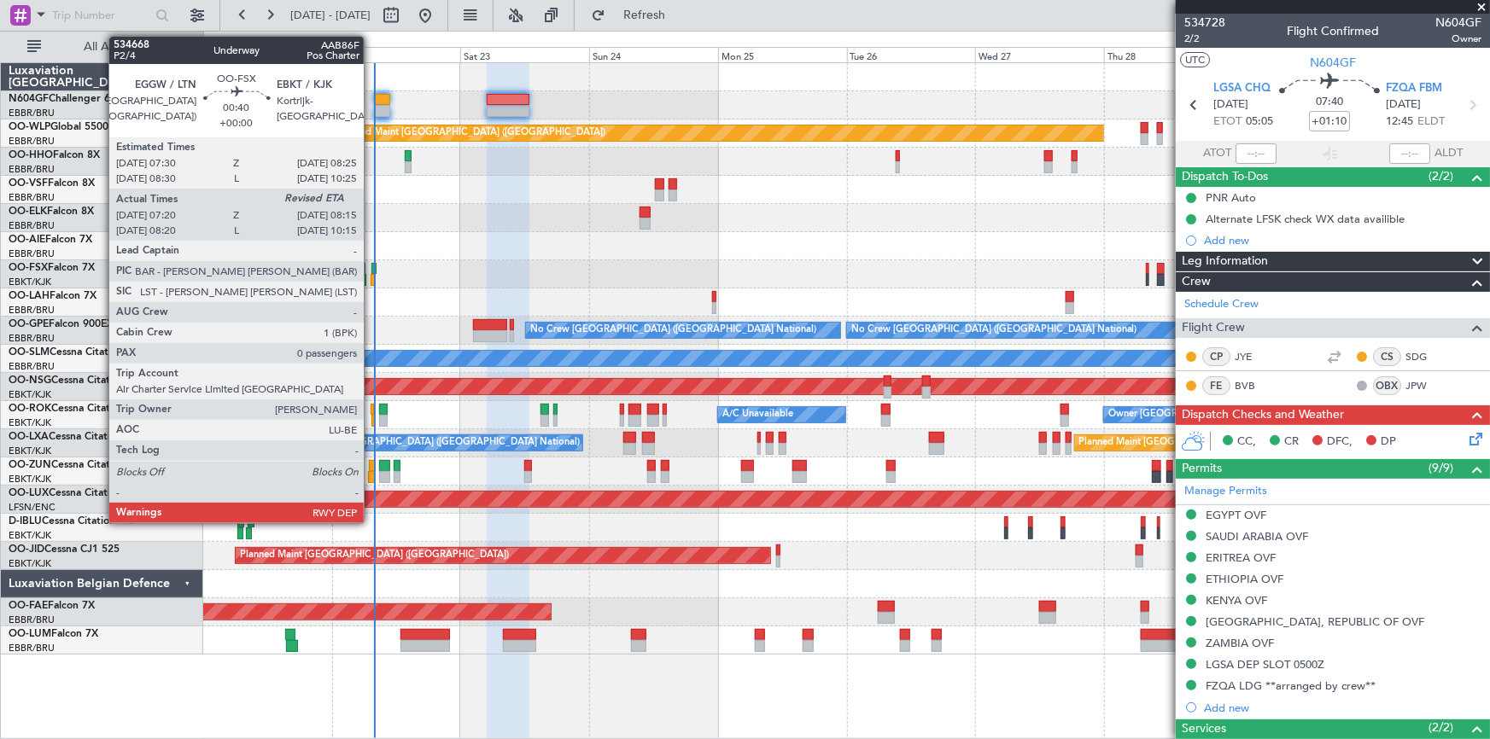
click at [371, 281] on div at bounding box center [372, 280] width 5 height 12
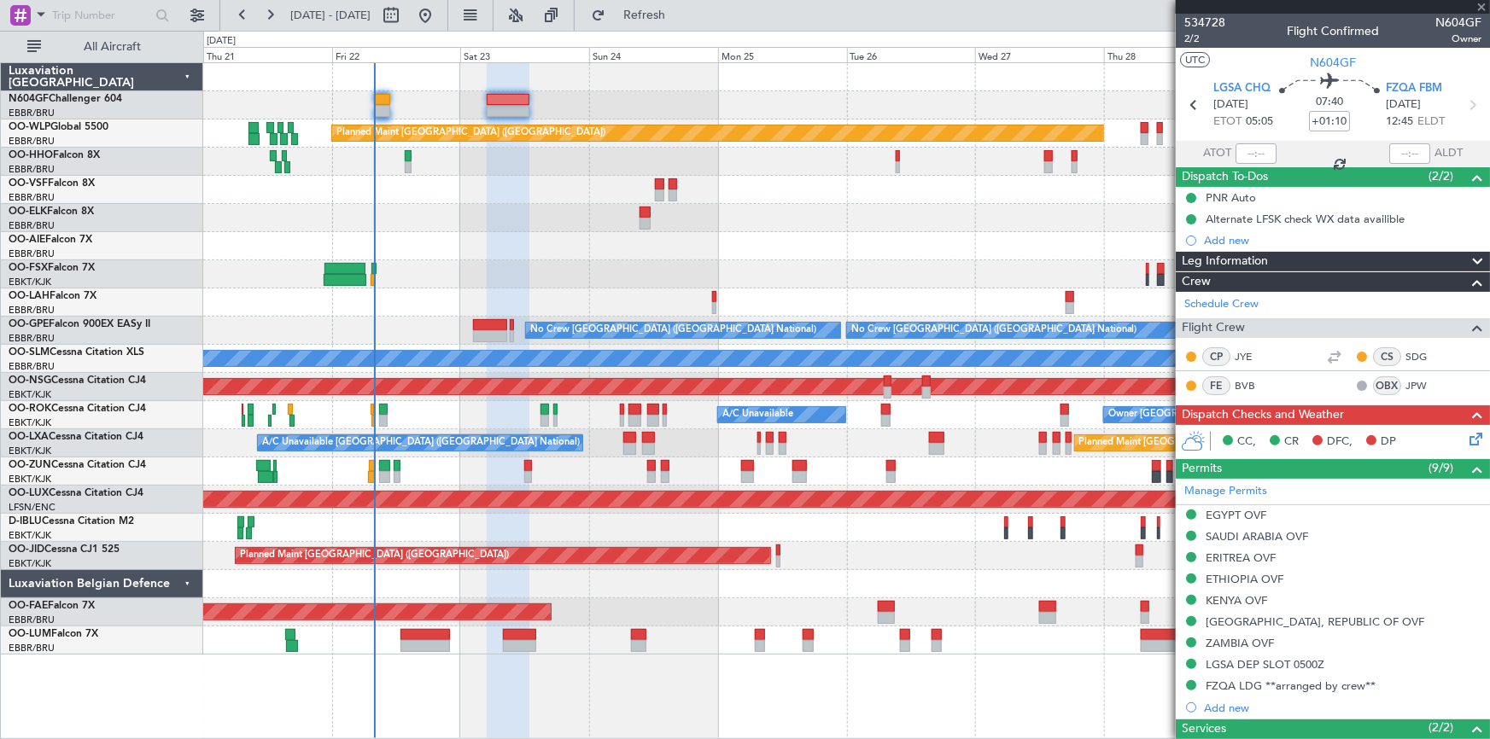
type input "07:30"
type input "0"
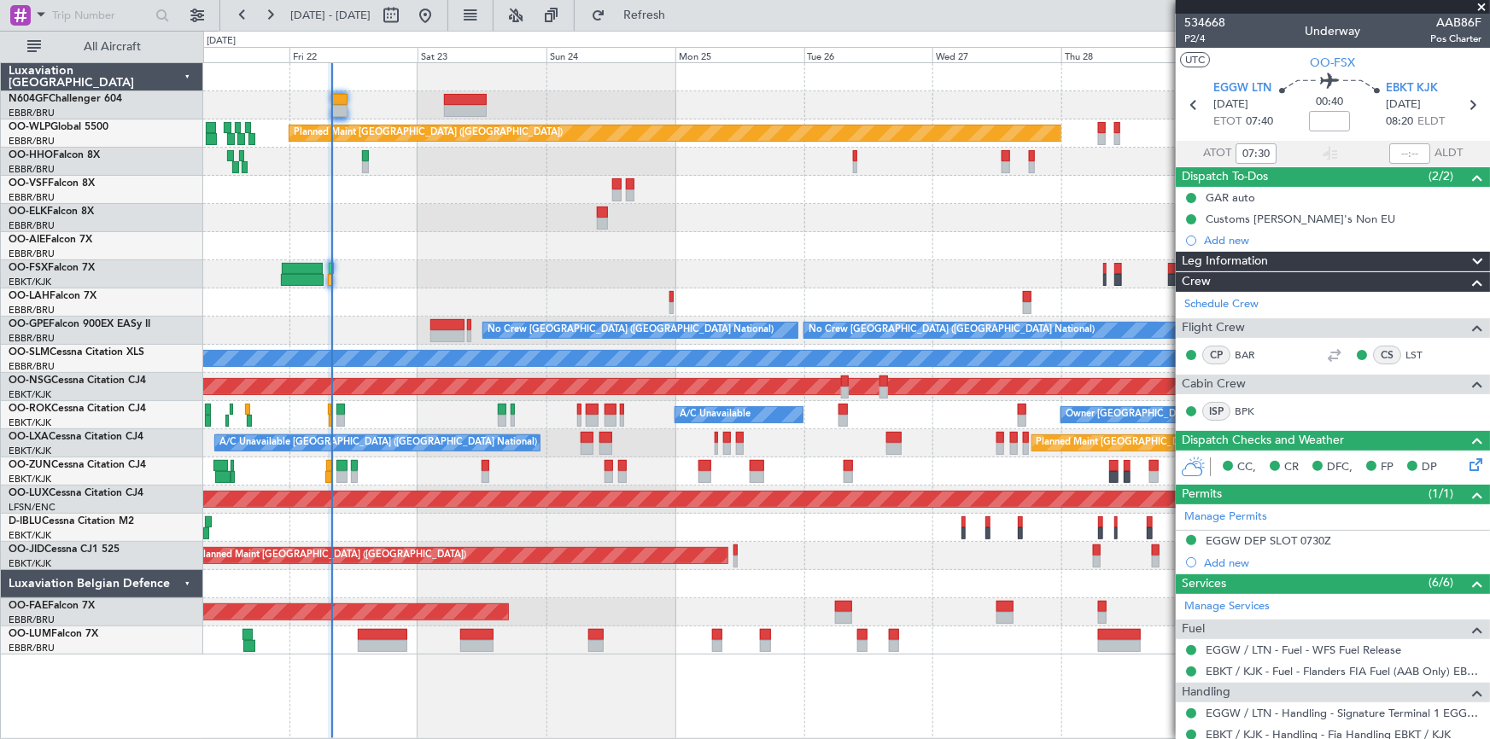
click at [549, 276] on div "Planned Maint Kortrijk-[GEOGRAPHIC_DATA]" at bounding box center [846, 274] width 1286 height 28
click at [609, 184] on div at bounding box center [846, 190] width 1286 height 28
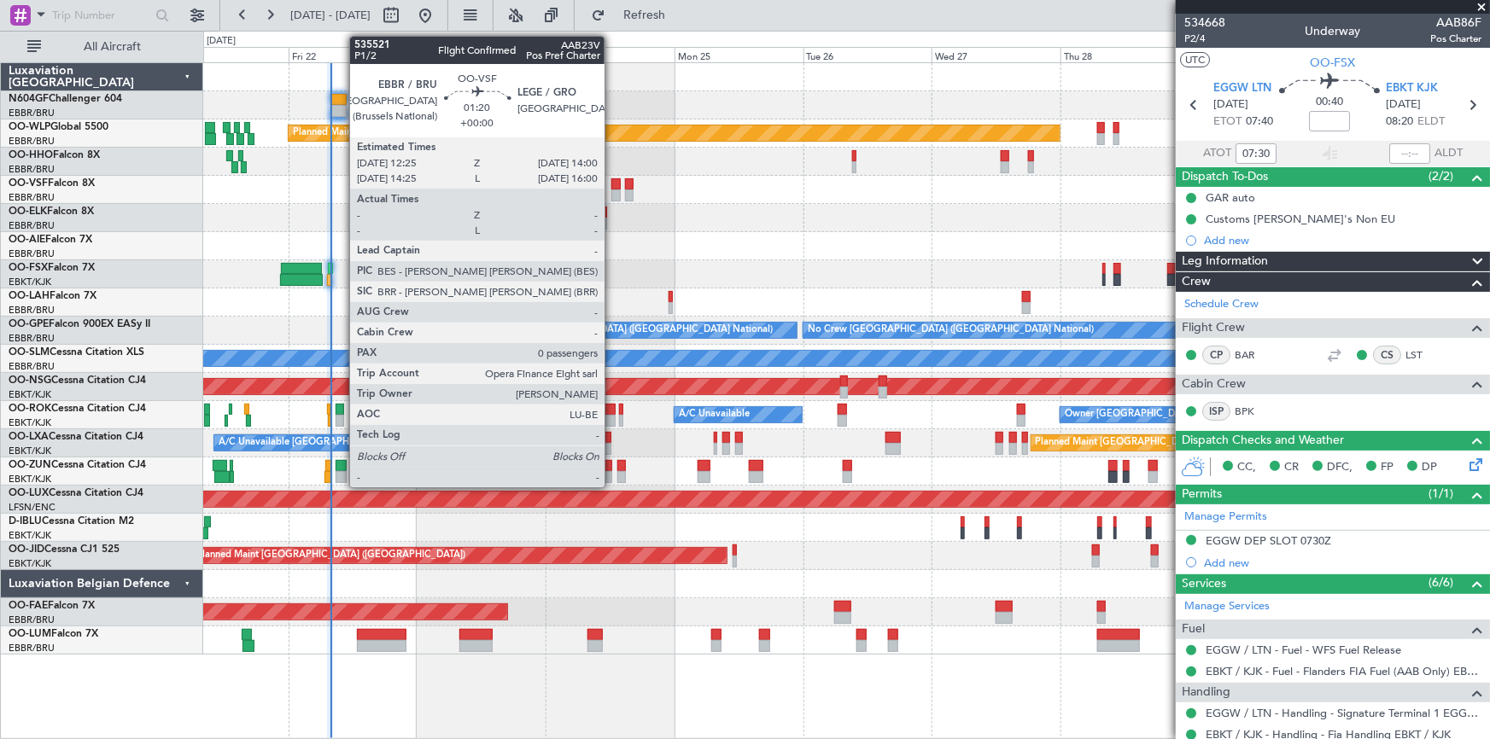
click at [612, 186] on div at bounding box center [615, 184] width 9 height 12
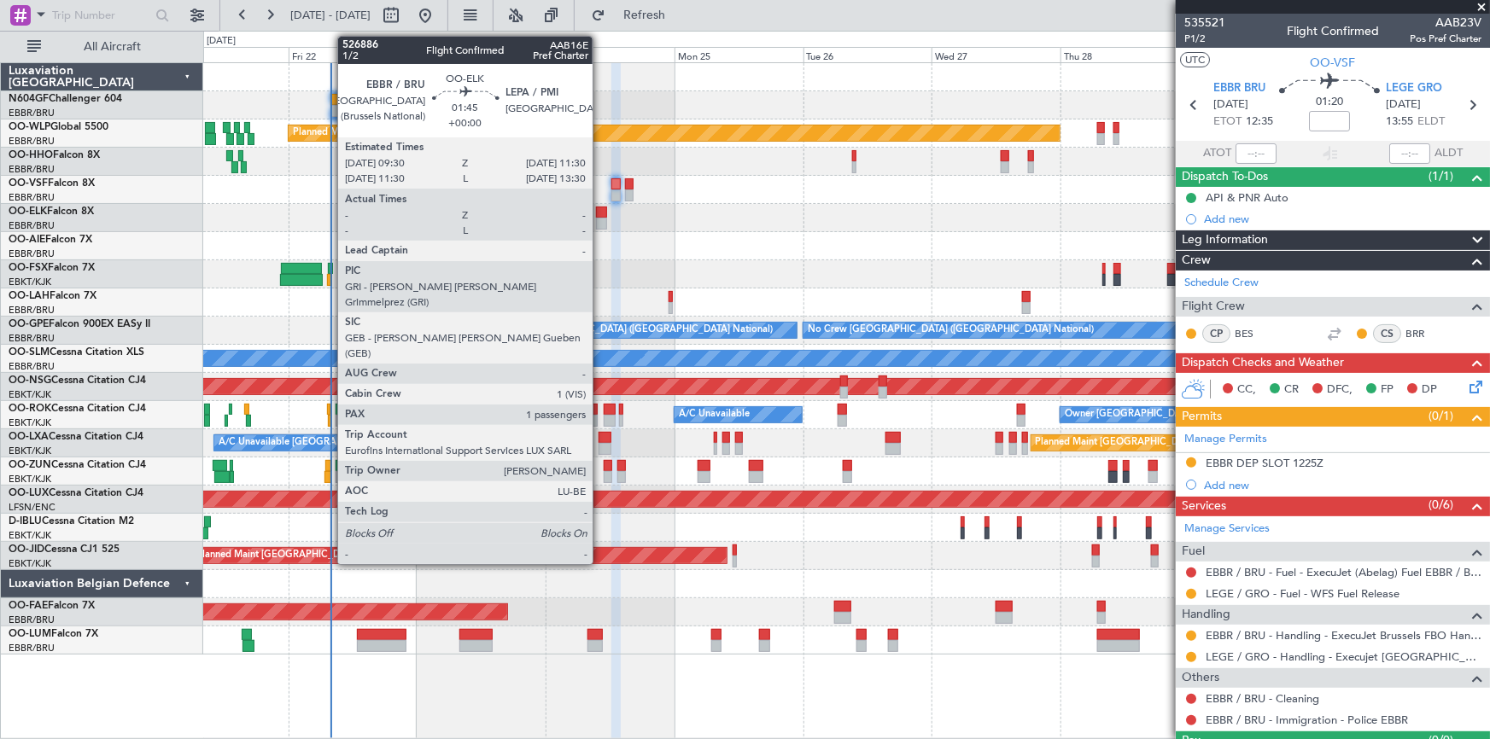
click at [600, 222] on div at bounding box center [601, 224] width 11 height 12
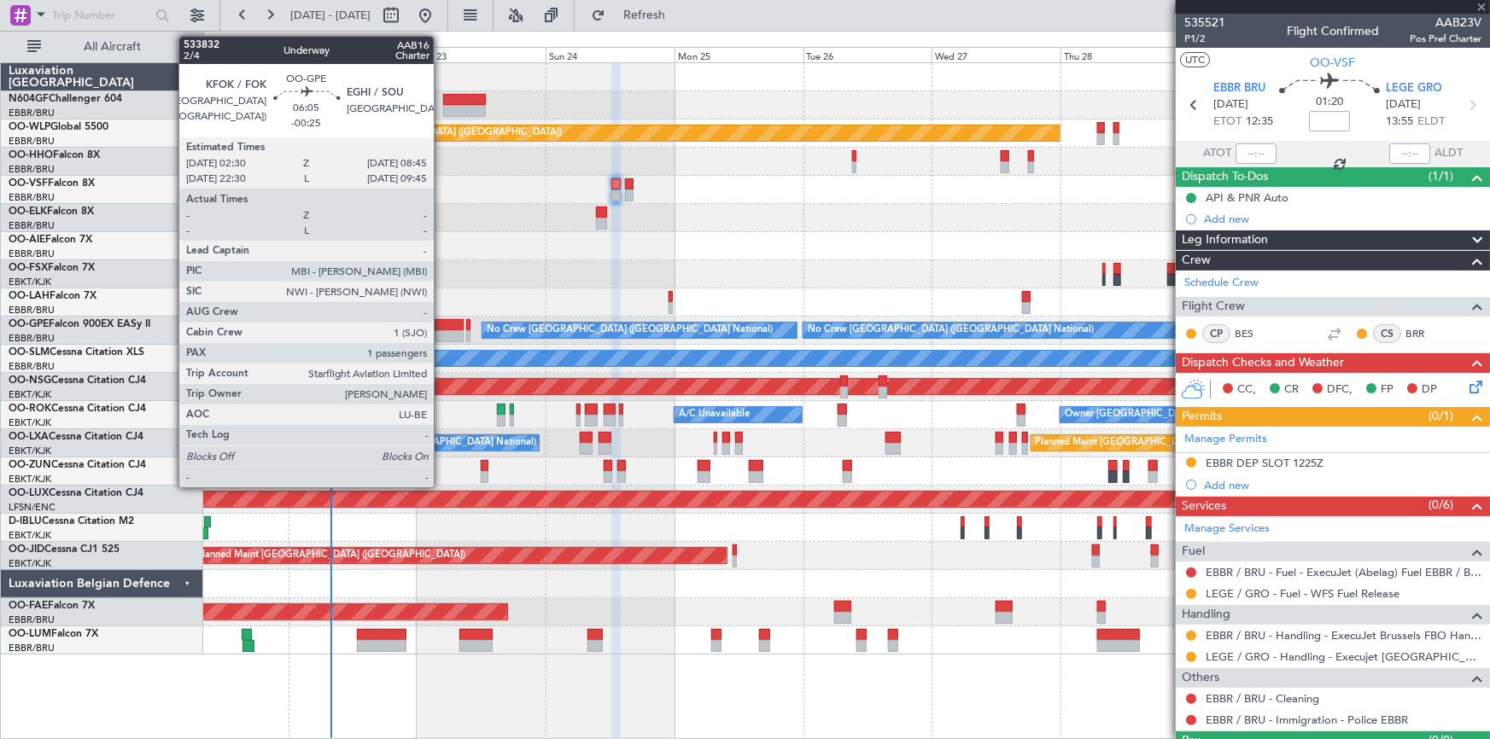
click at [441, 328] on div at bounding box center [446, 325] width 34 height 12
type input "1"
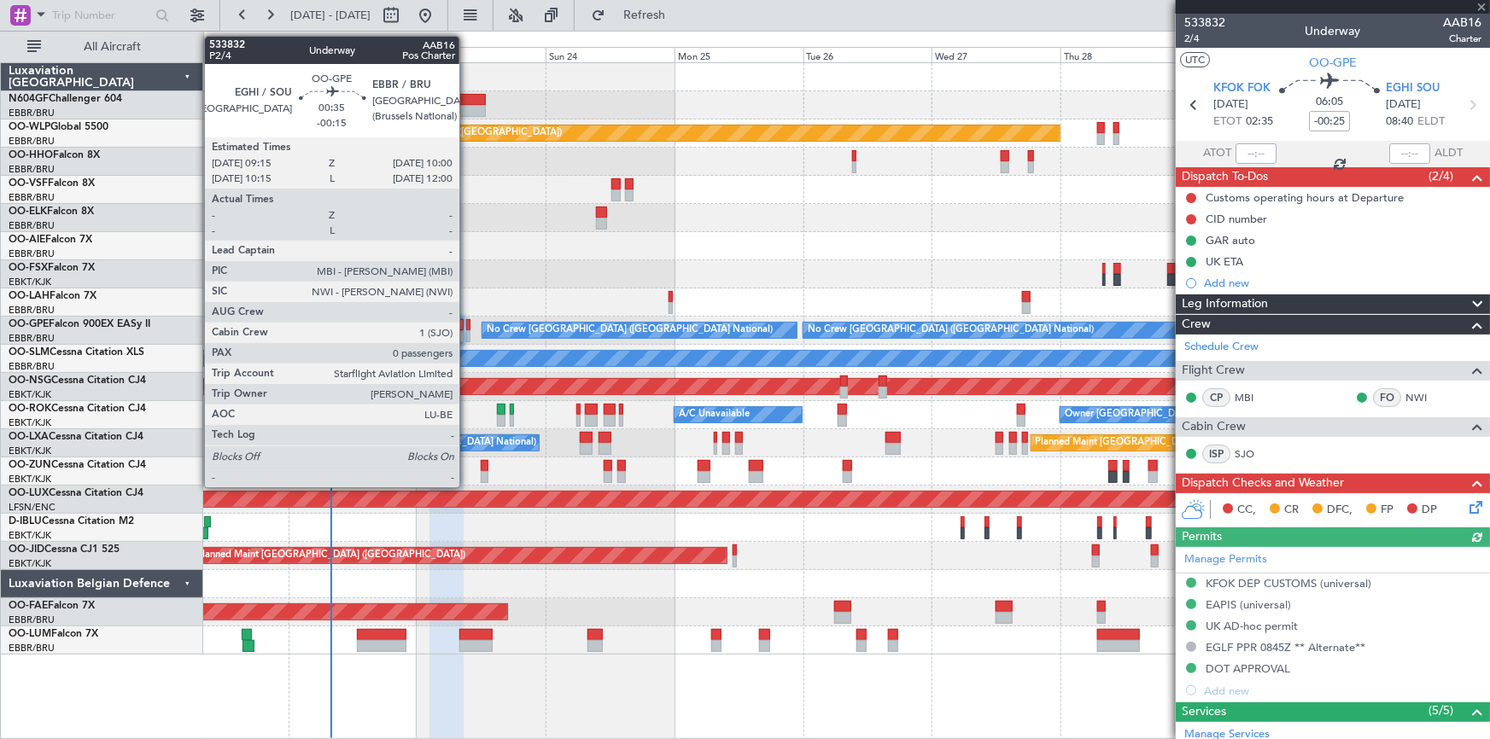
click at [467, 333] on div at bounding box center [468, 336] width 4 height 12
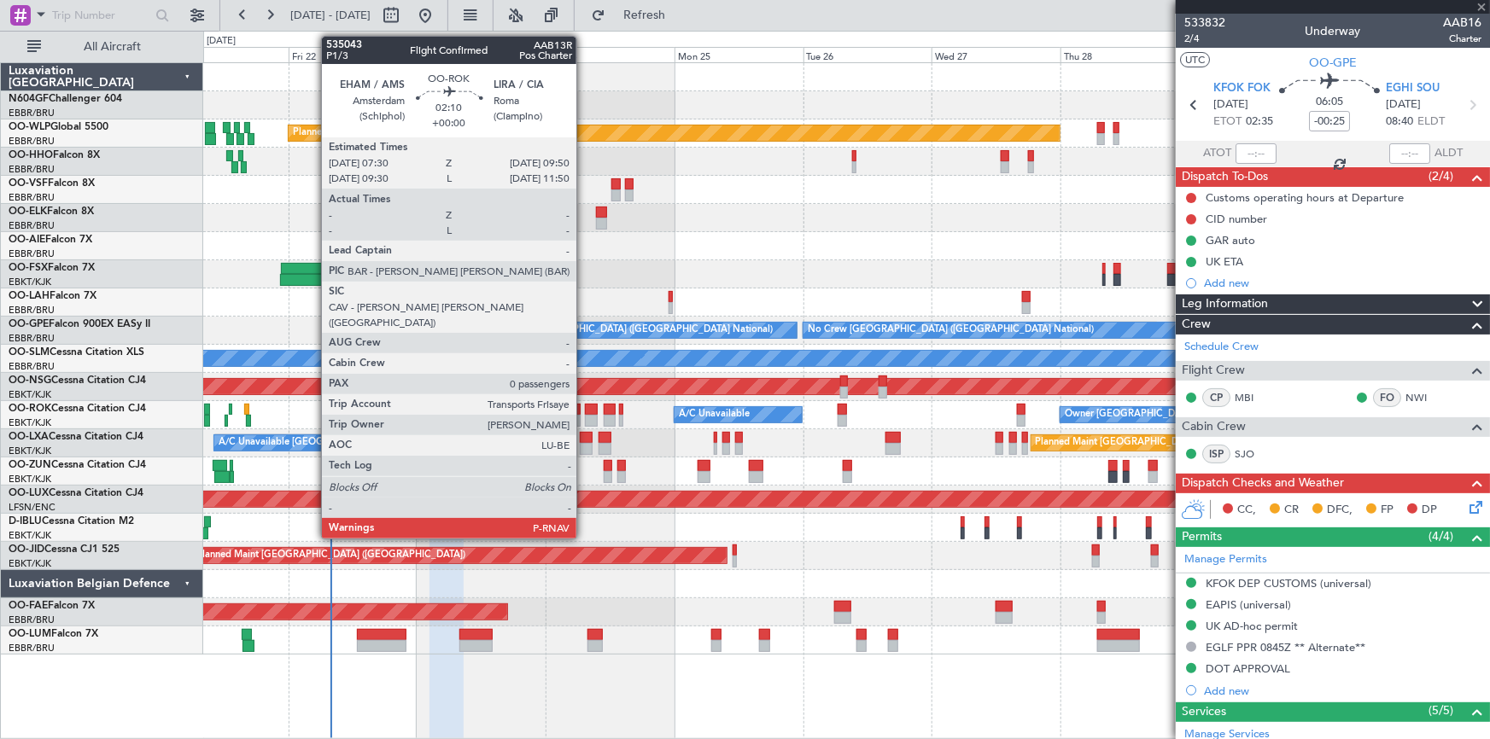
type input "-00:15"
type input "0"
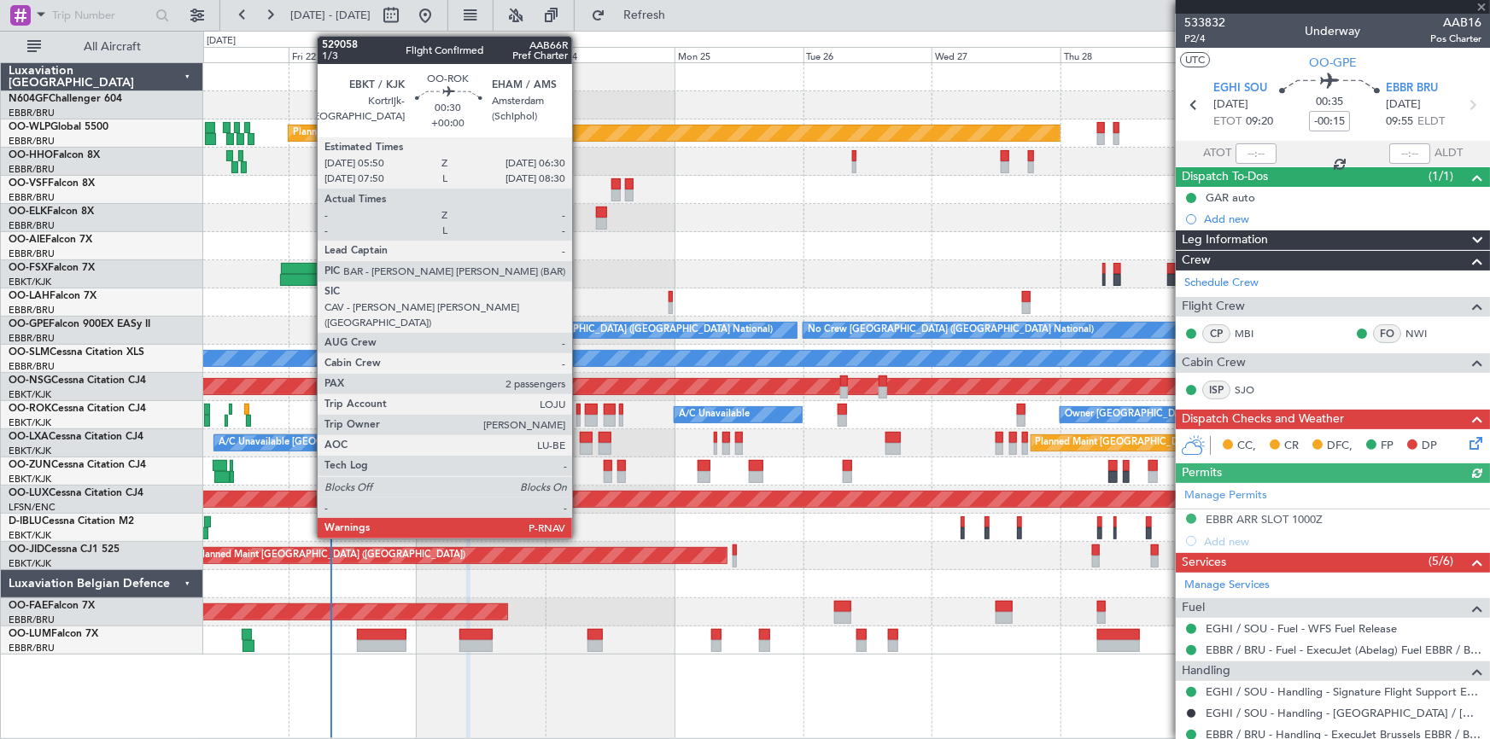
click at [580, 418] on div at bounding box center [578, 421] width 4 height 12
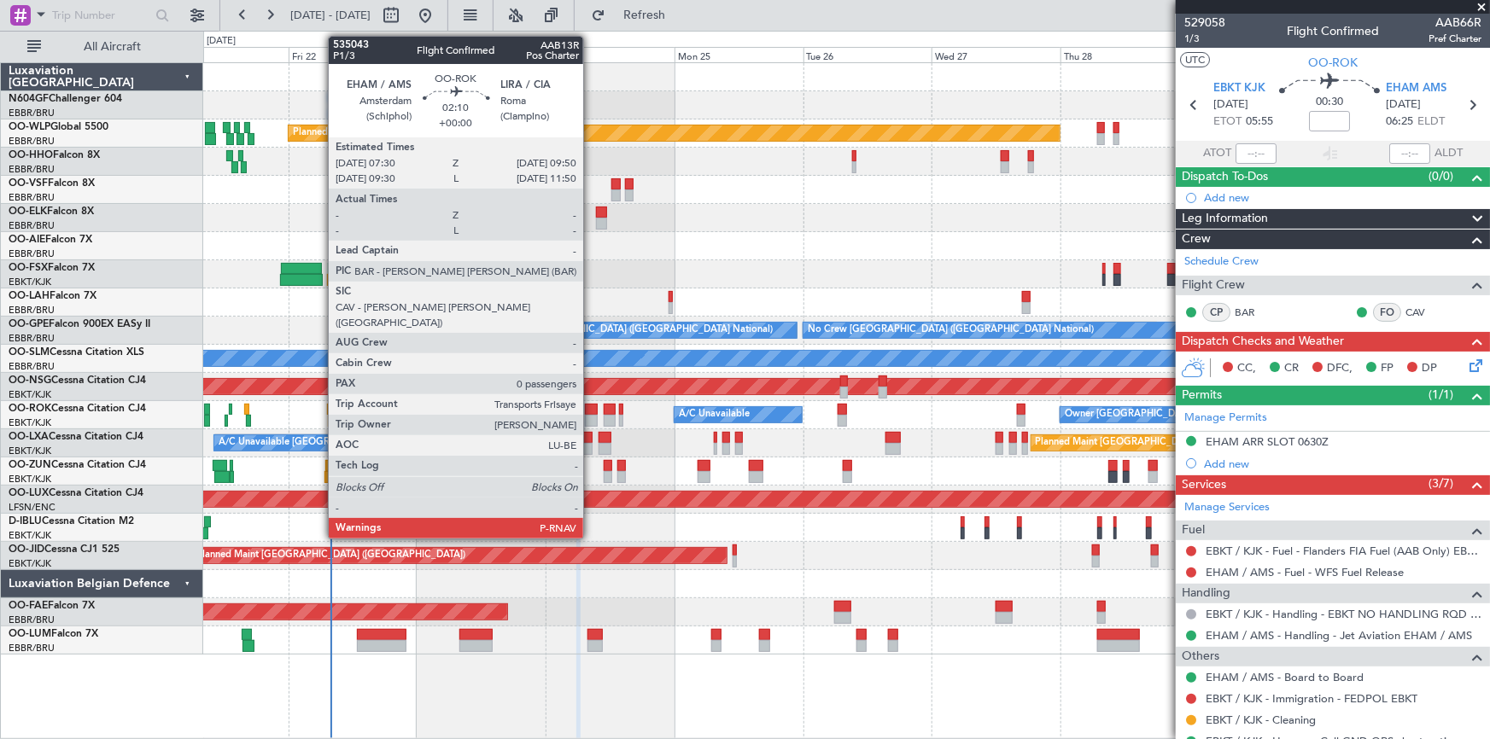
click at [591, 417] on div at bounding box center [591, 421] width 13 height 12
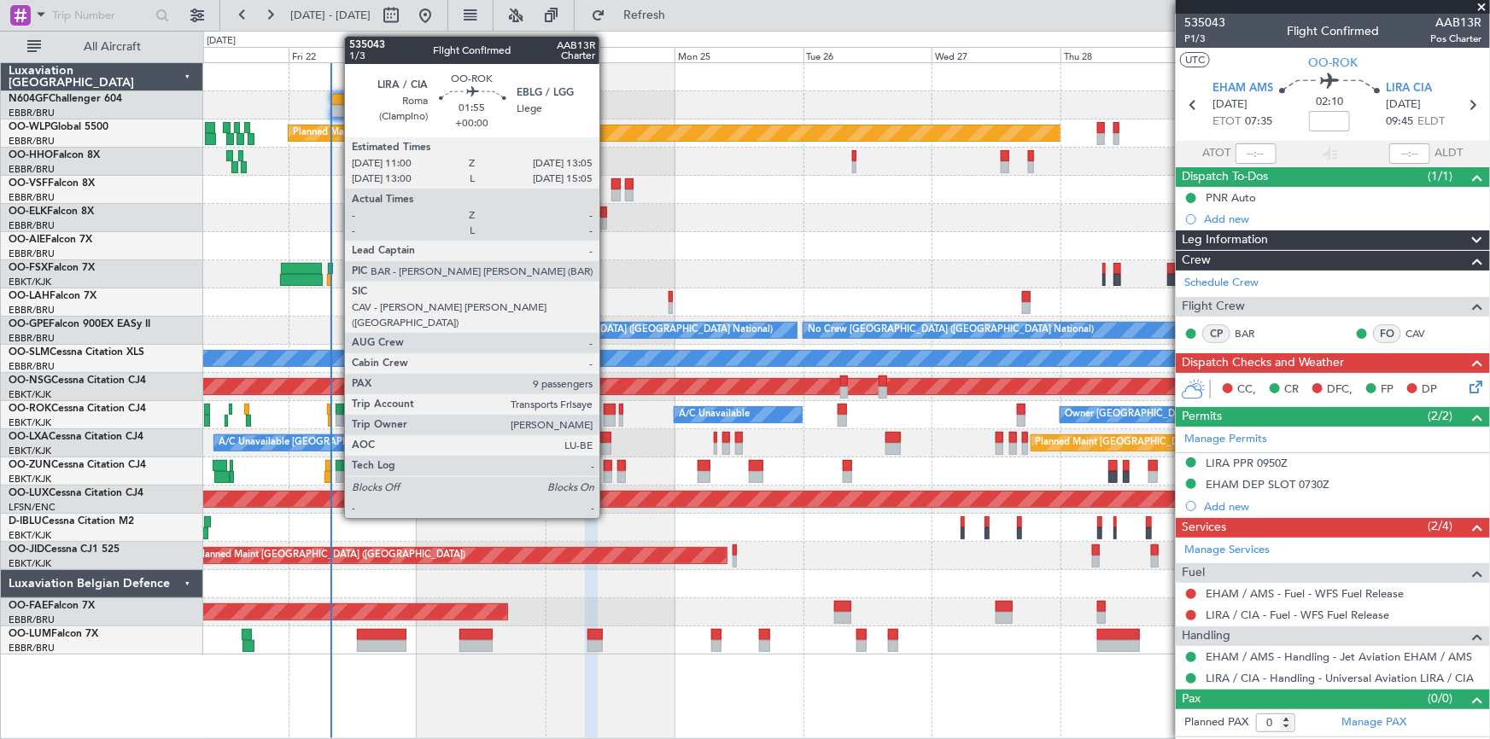
click at [607, 418] on div at bounding box center [609, 421] width 12 height 12
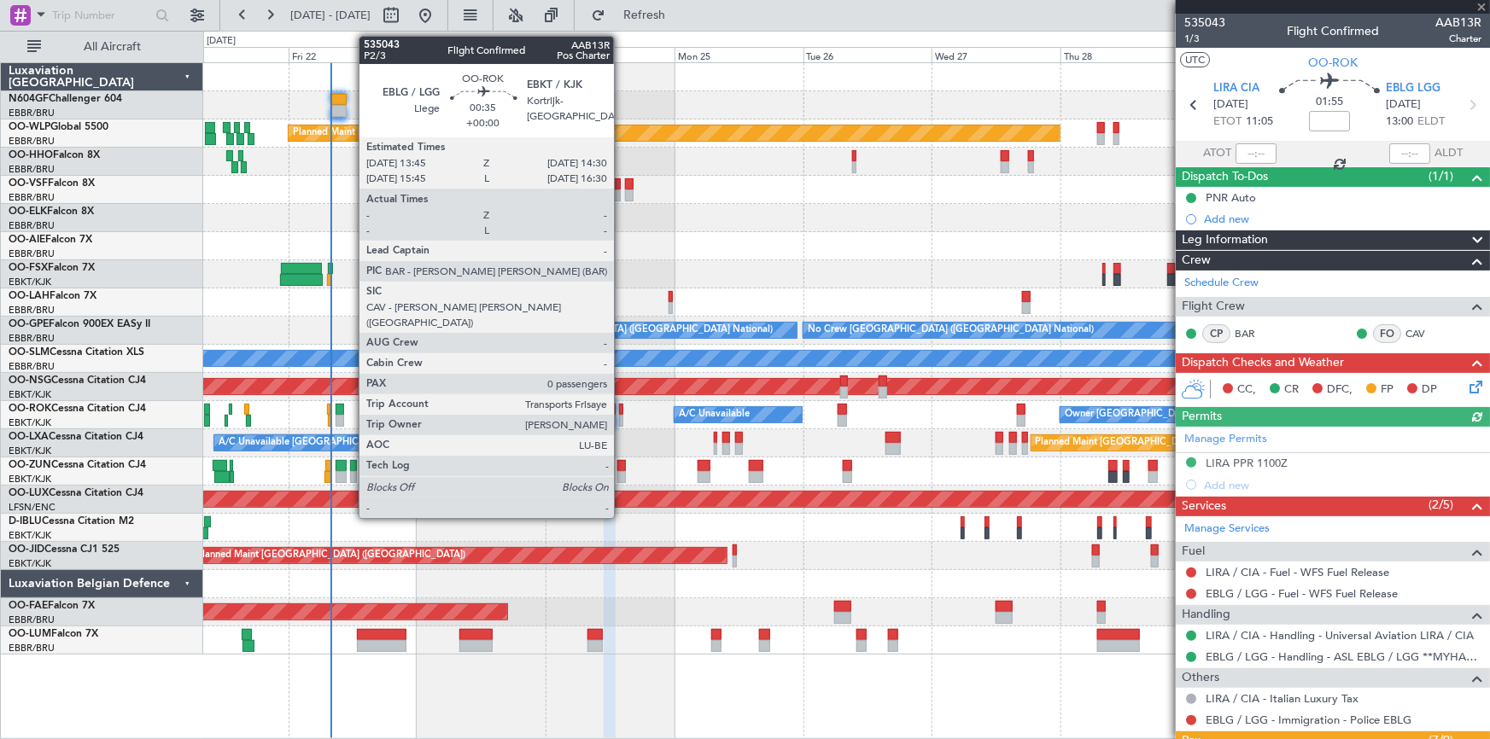
click at [621, 416] on div at bounding box center [621, 421] width 4 height 12
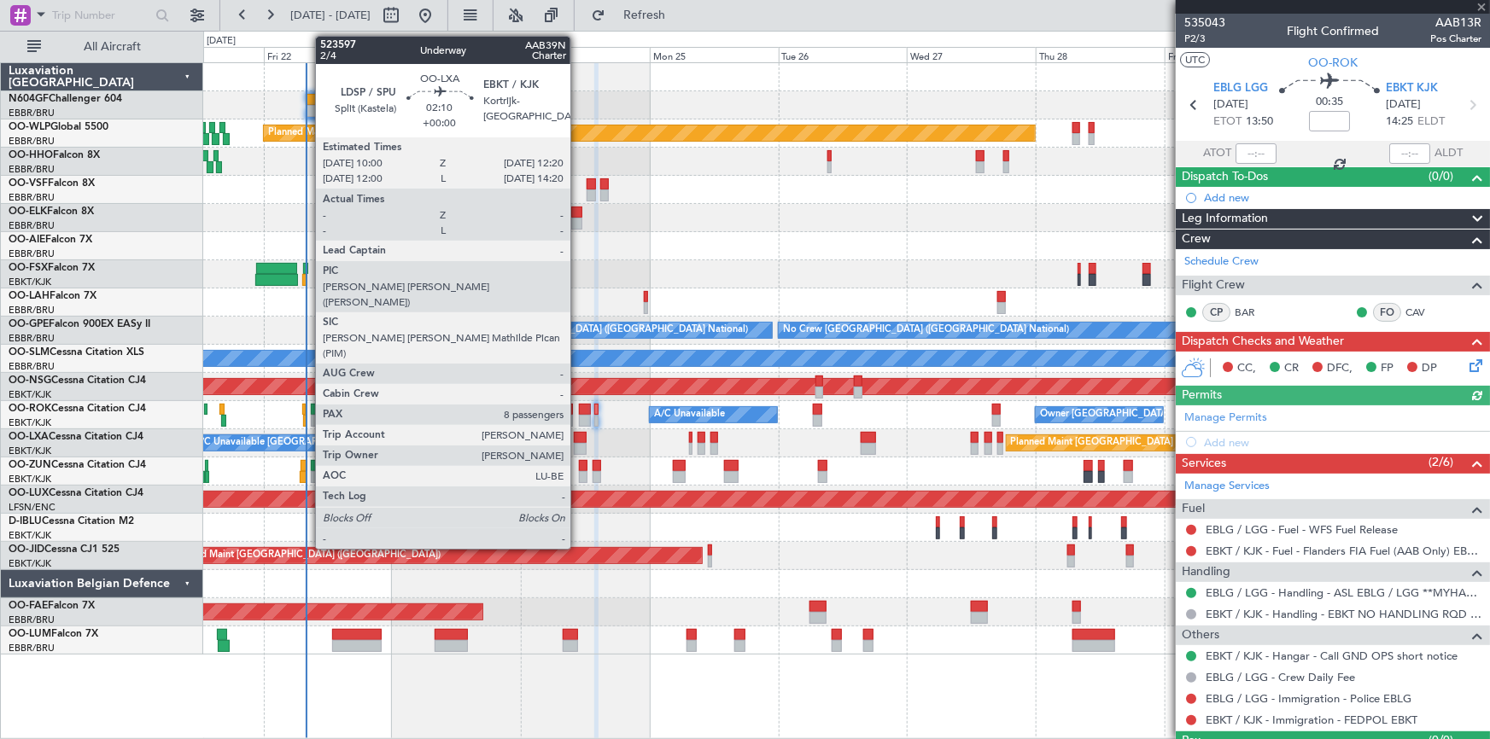
click at [578, 446] on div at bounding box center [580, 449] width 13 height 12
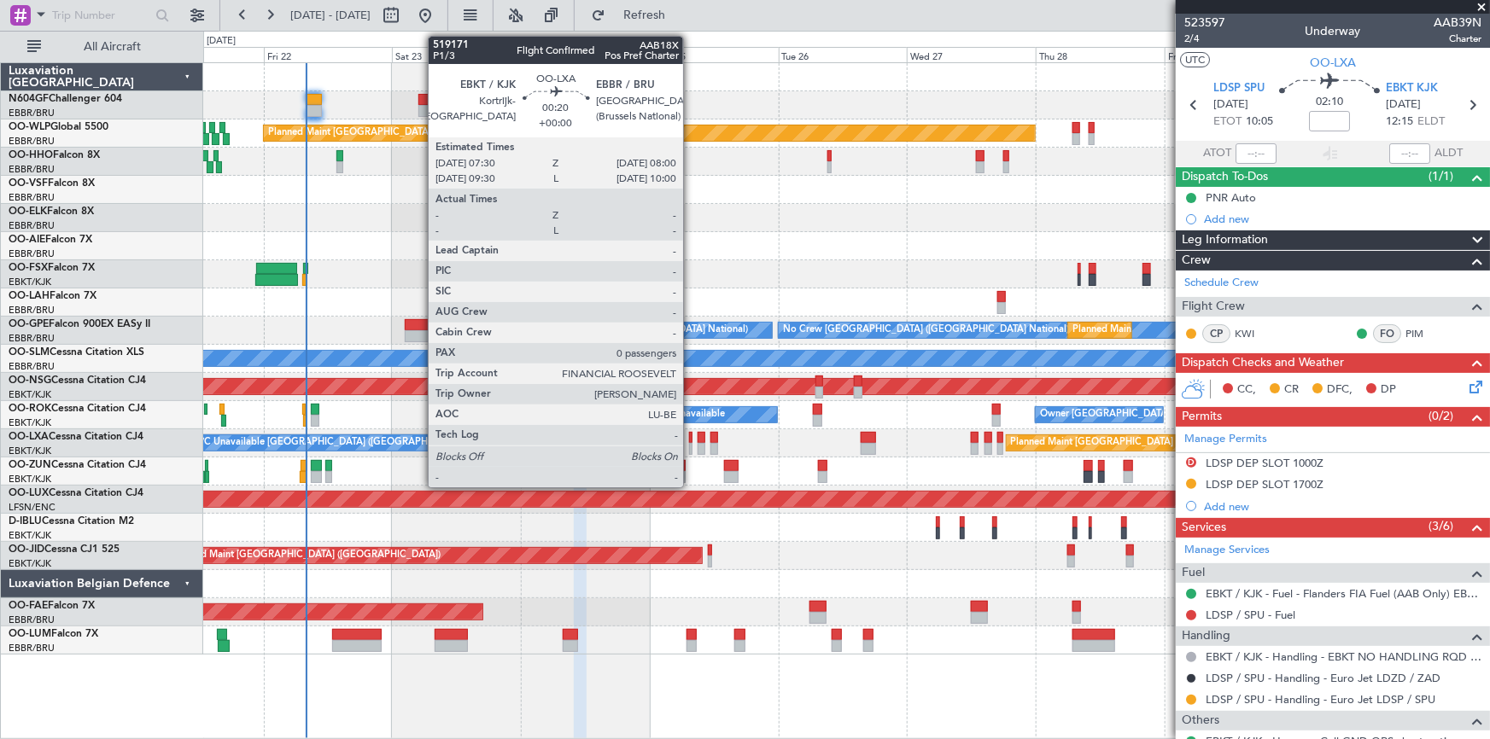
click at [691, 443] on div at bounding box center [690, 449] width 3 height 12
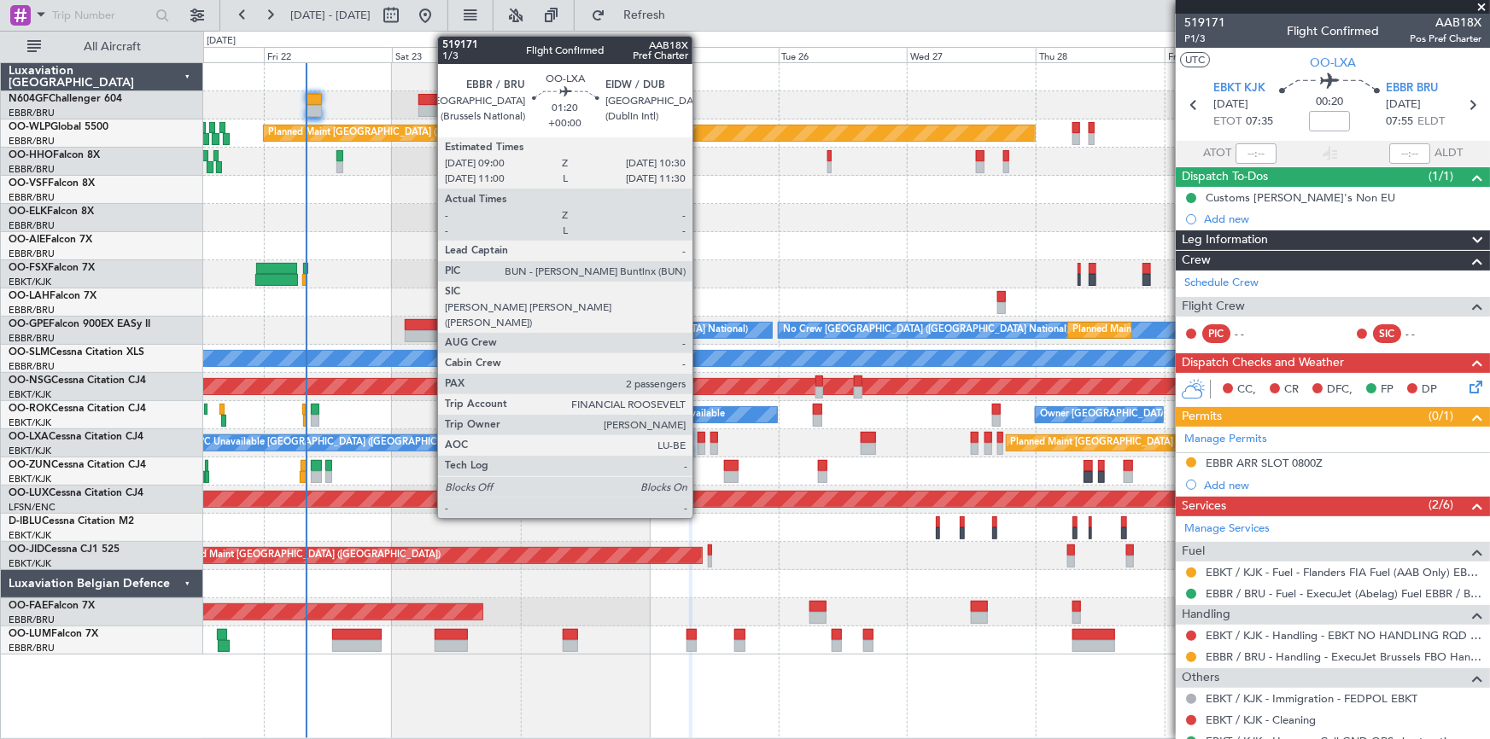
click at [700, 444] on div at bounding box center [701, 449] width 9 height 12
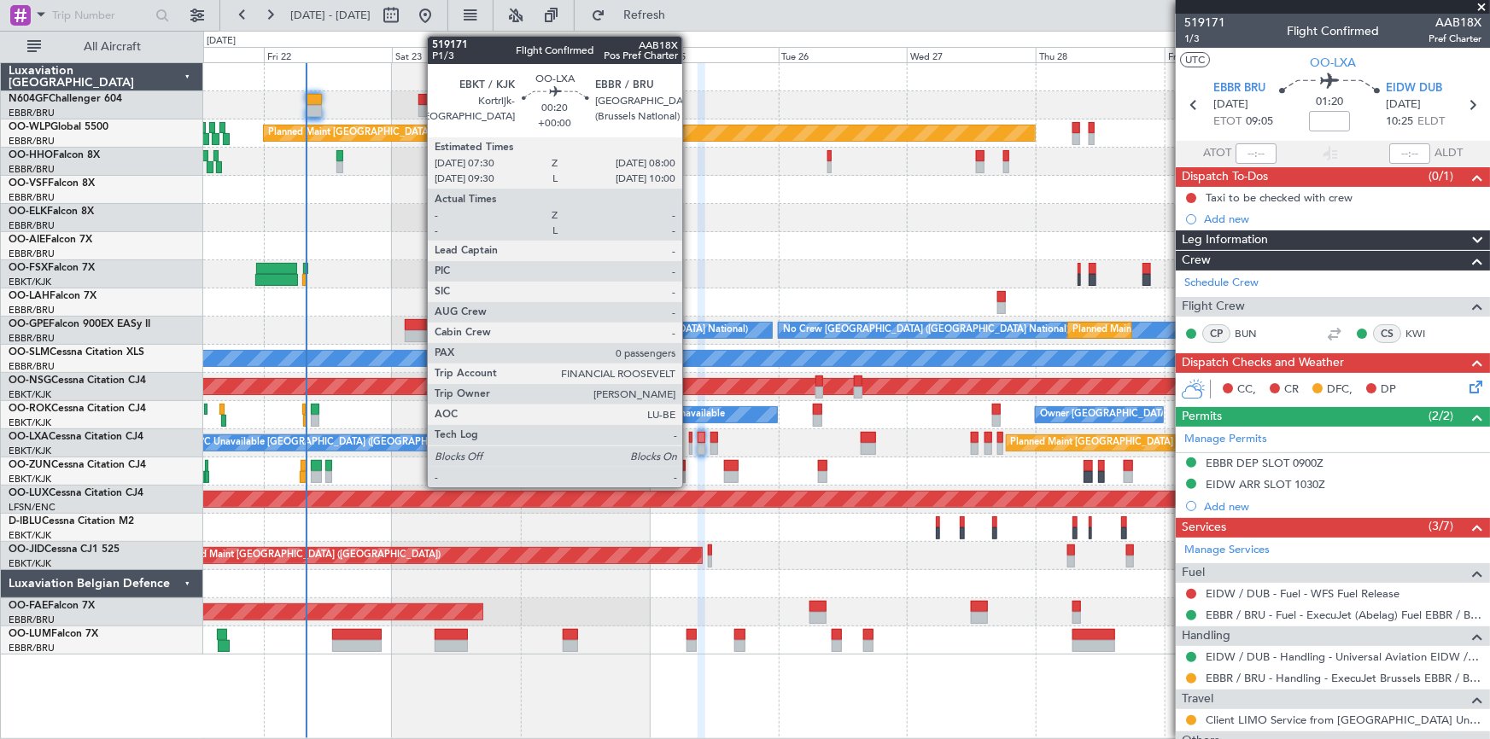
click at [690, 445] on div at bounding box center [690, 449] width 3 height 12
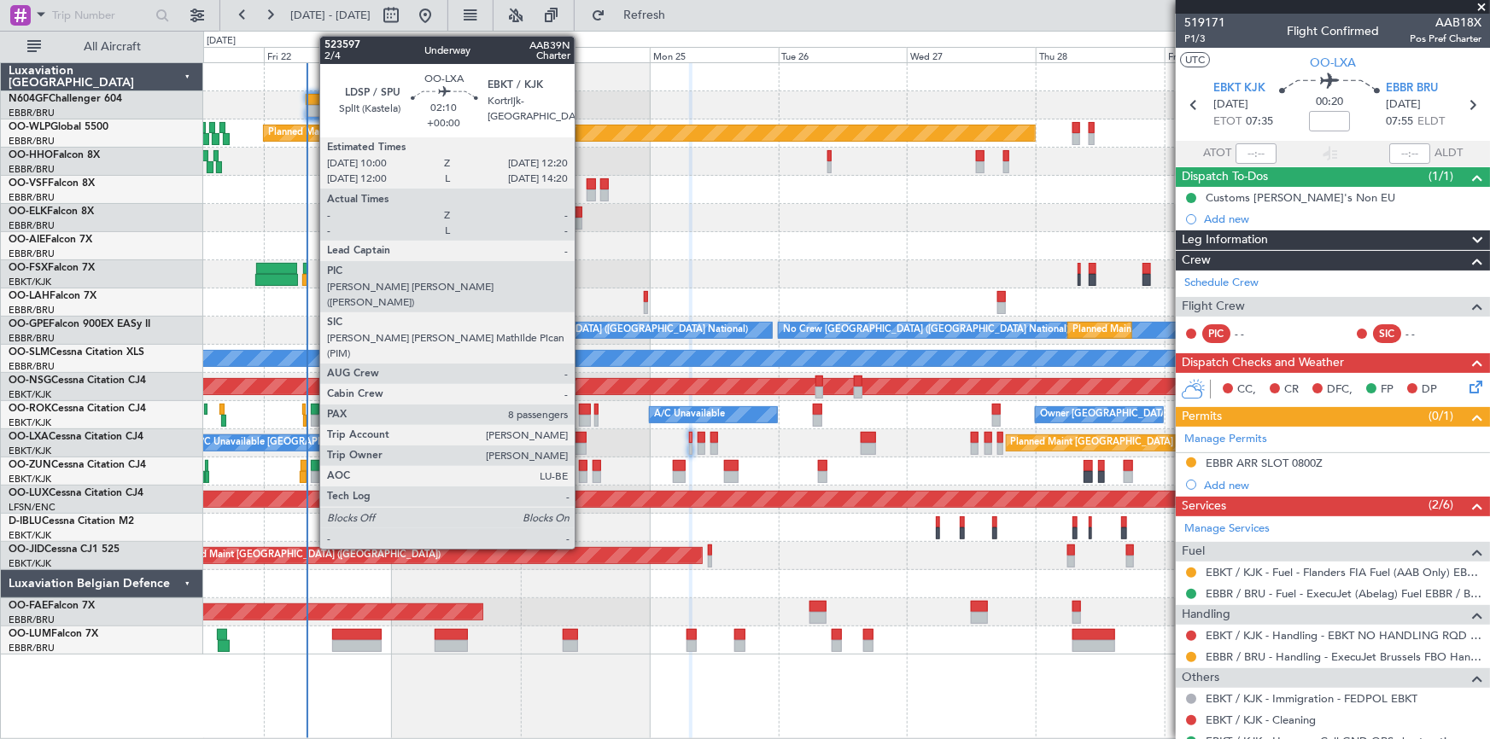
click at [582, 446] on div at bounding box center [580, 449] width 13 height 12
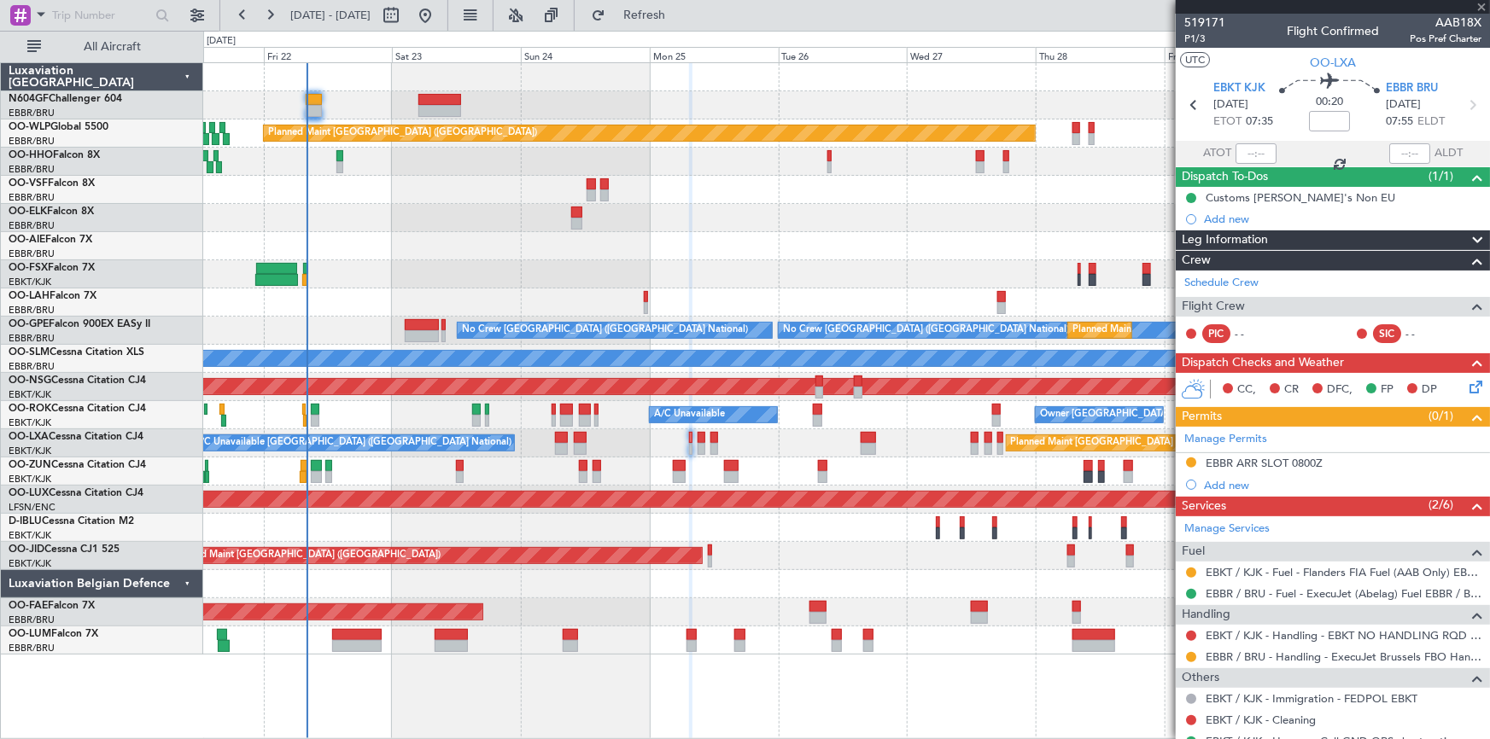
type input "8"
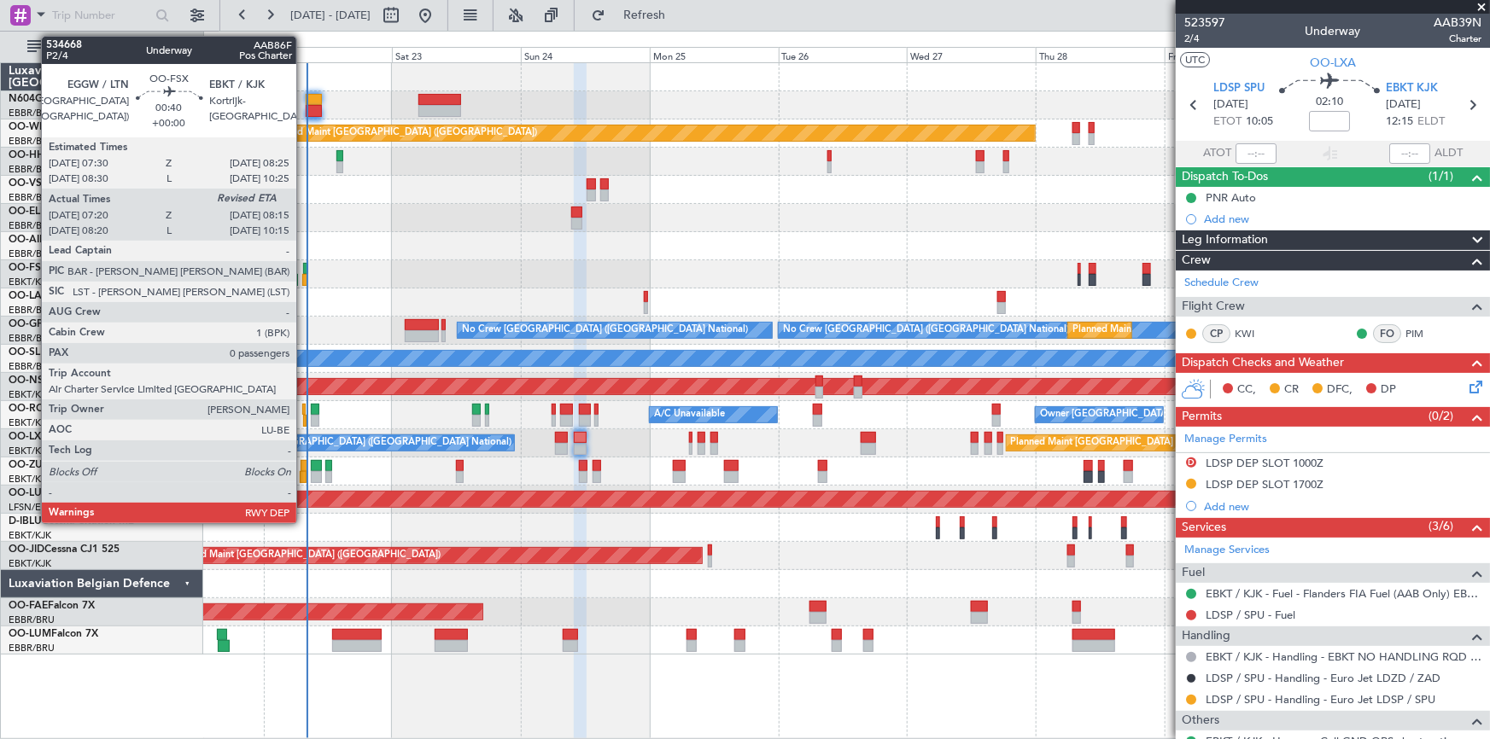
click at [304, 277] on div at bounding box center [304, 280] width 5 height 12
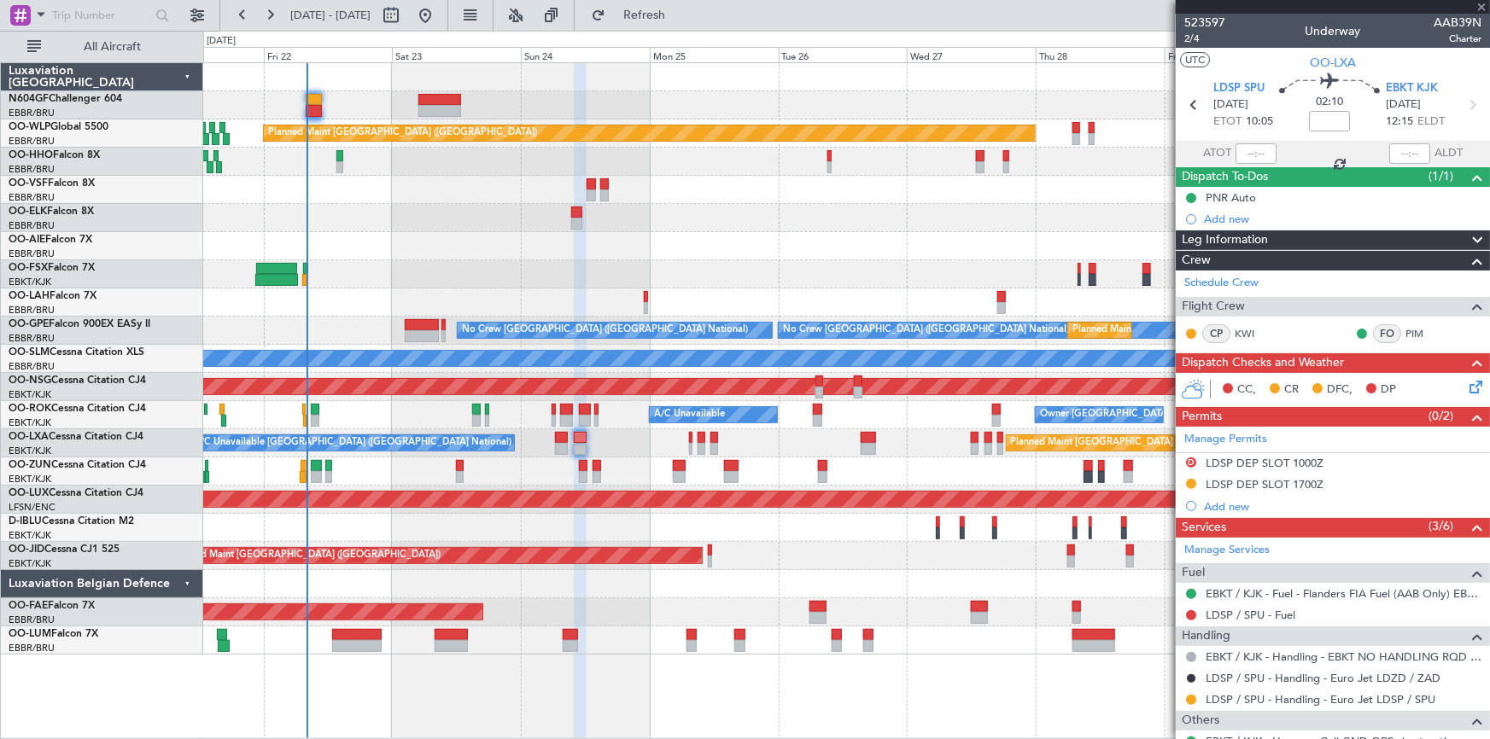
type input "07:30"
type input "0"
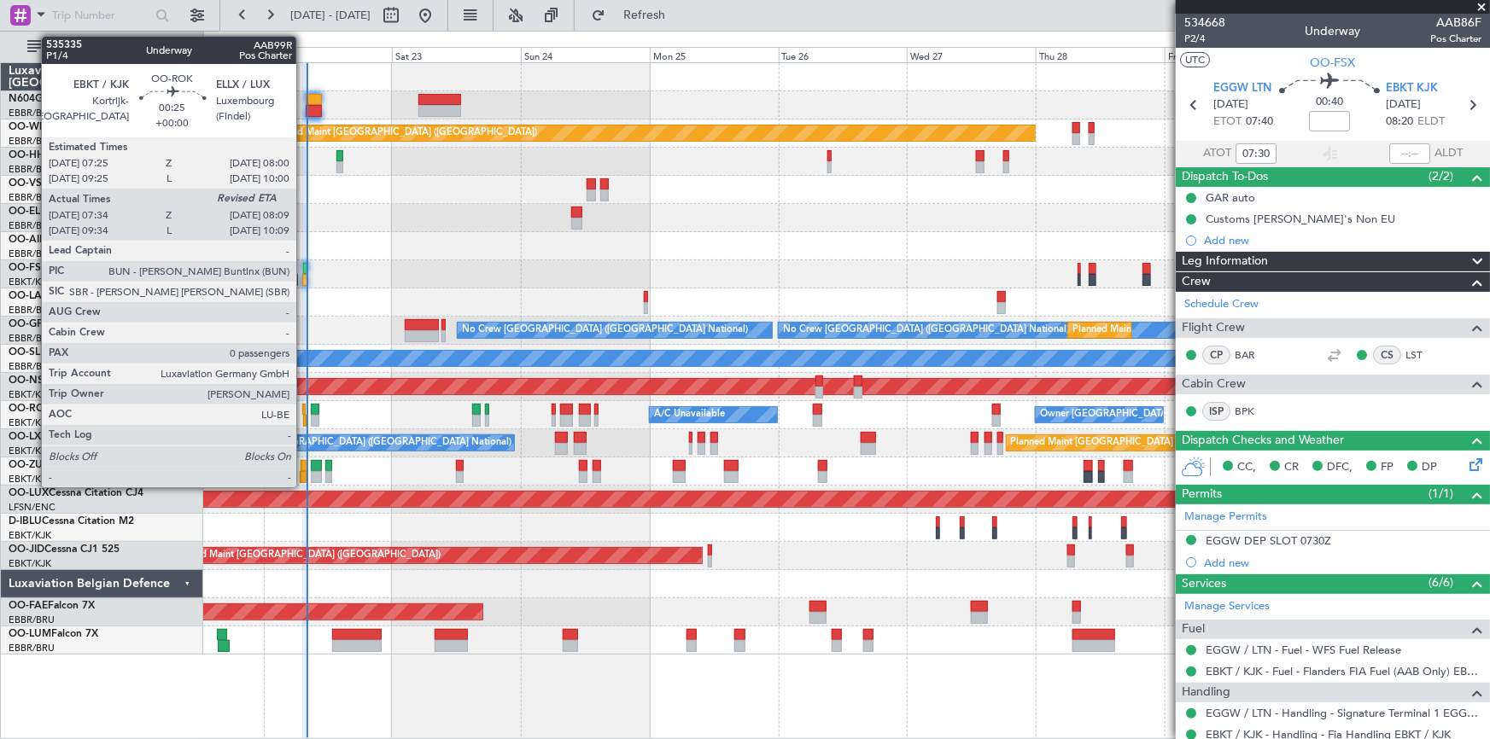
click at [304, 417] on div at bounding box center [304, 421] width 3 height 12
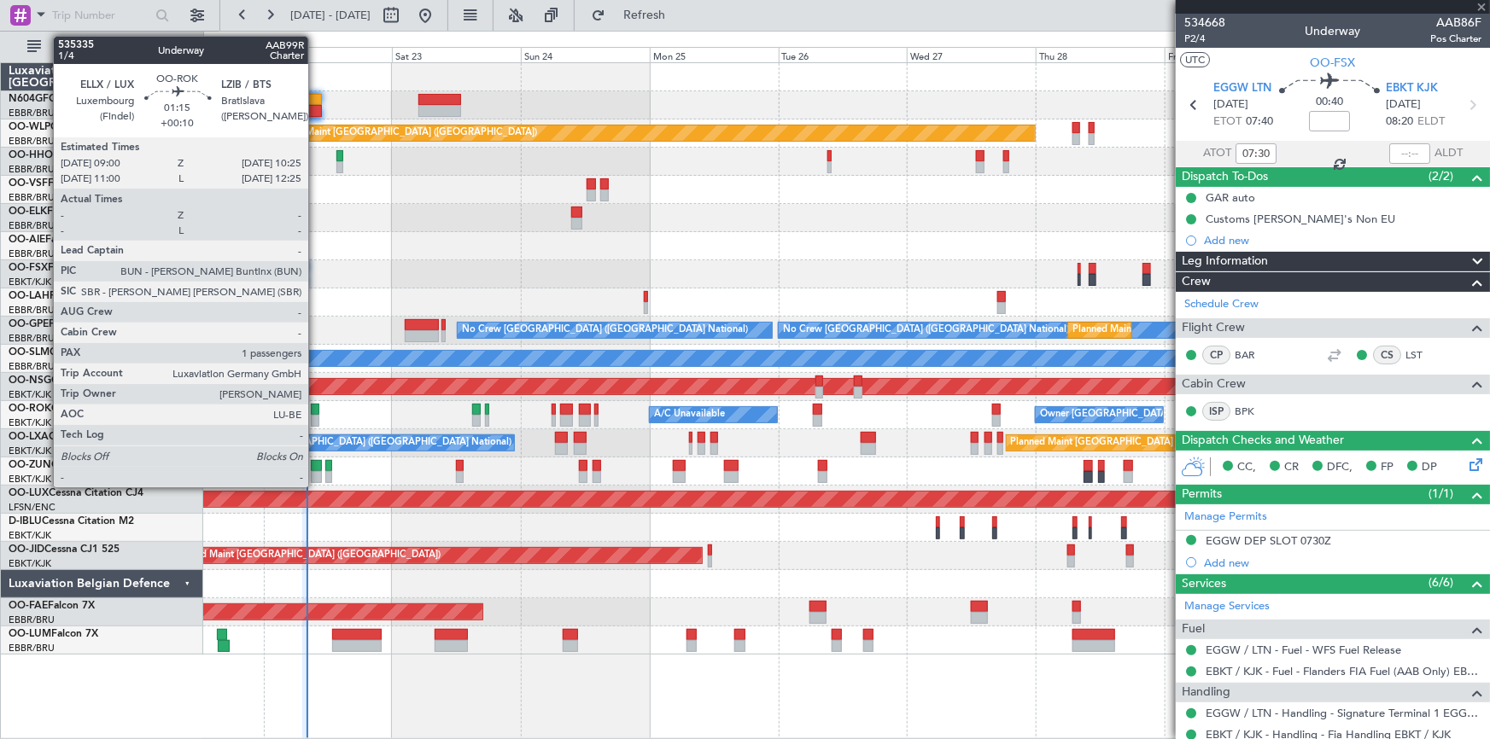
type input "07:39"
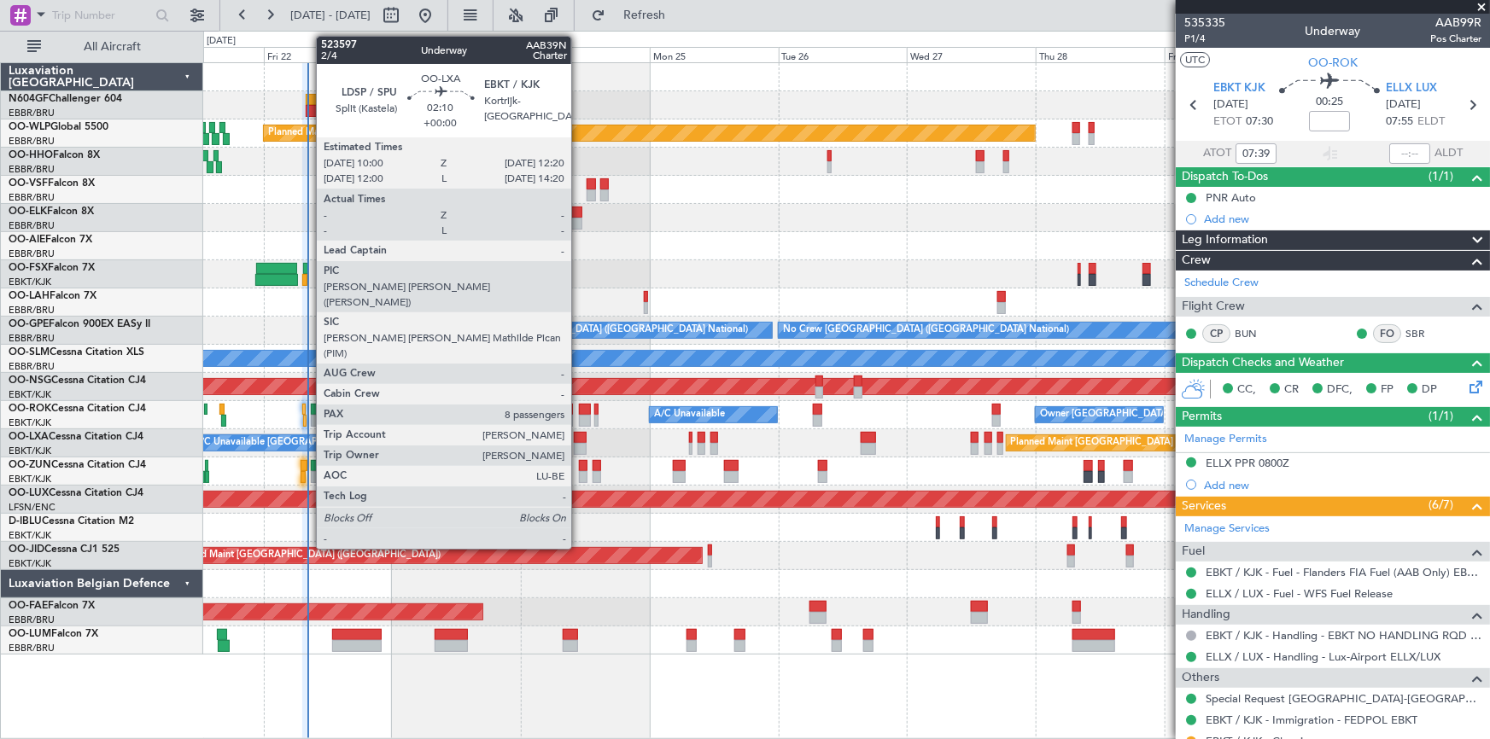
click at [579, 445] on div at bounding box center [580, 449] width 13 height 12
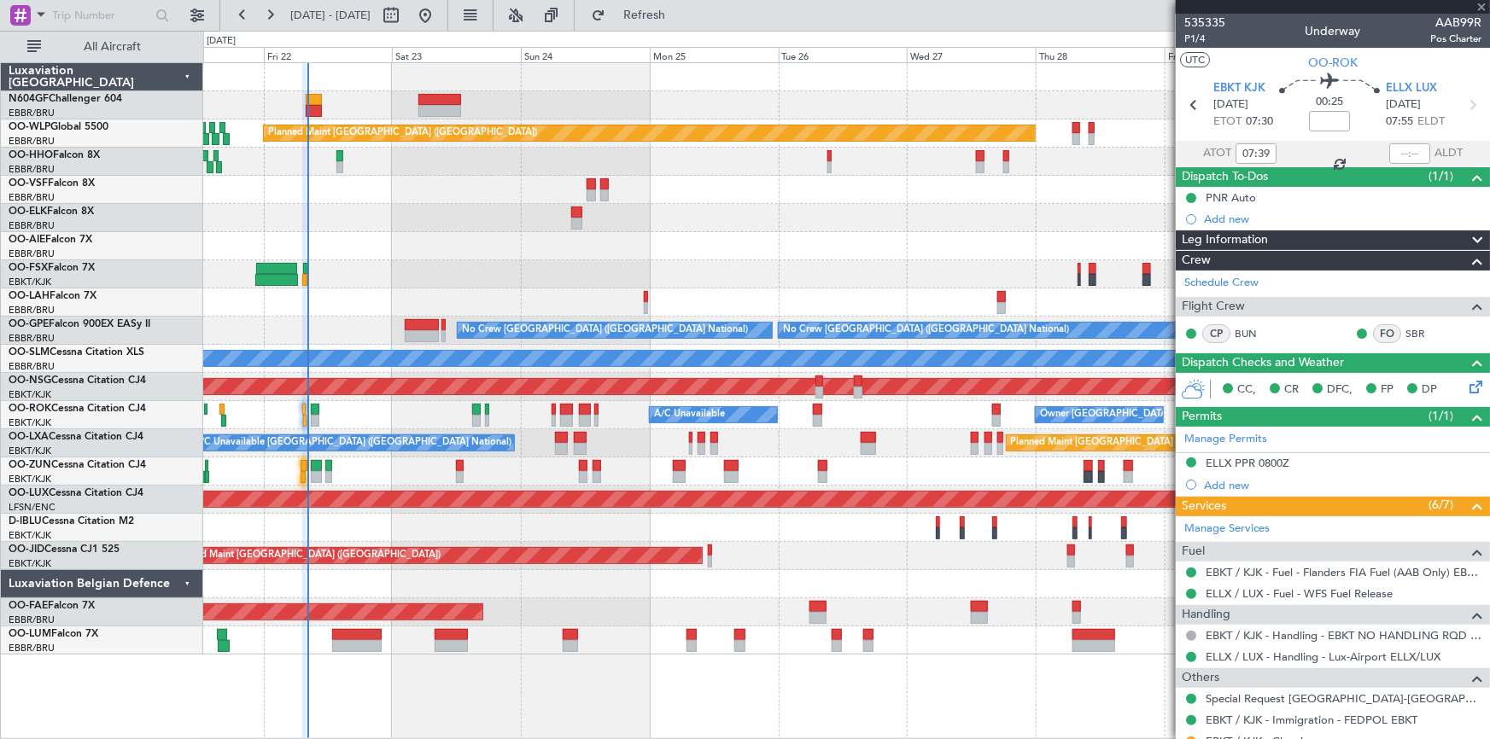
type input "8"
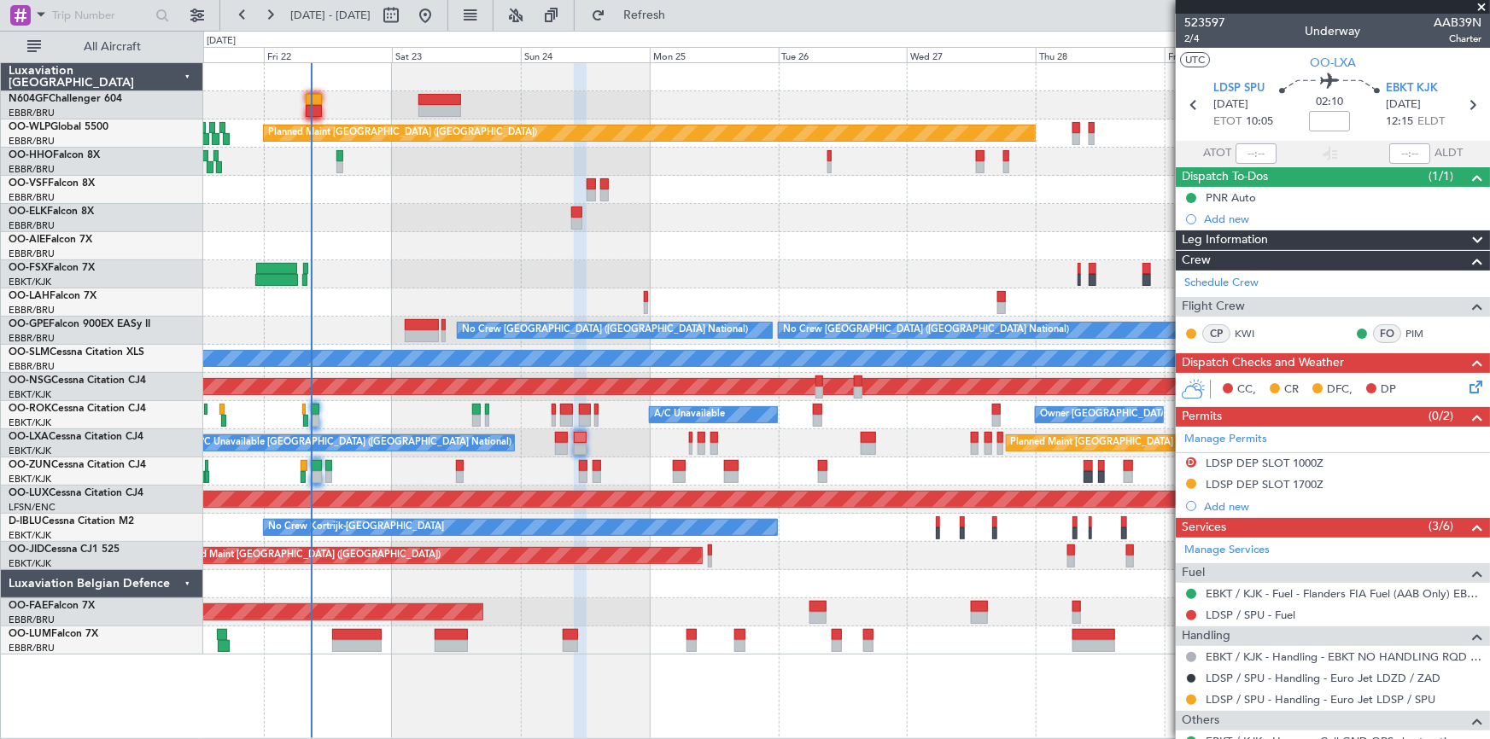
click at [695, 450] on div "A/C Unavailable Brussels (Brussels National) Planned Maint Brussels (Brussels N…" at bounding box center [846, 443] width 1286 height 28
click at [1408, 337] on link "PIM" at bounding box center [1424, 333] width 38 height 15
